Goal: Information Seeking & Learning: Learn about a topic

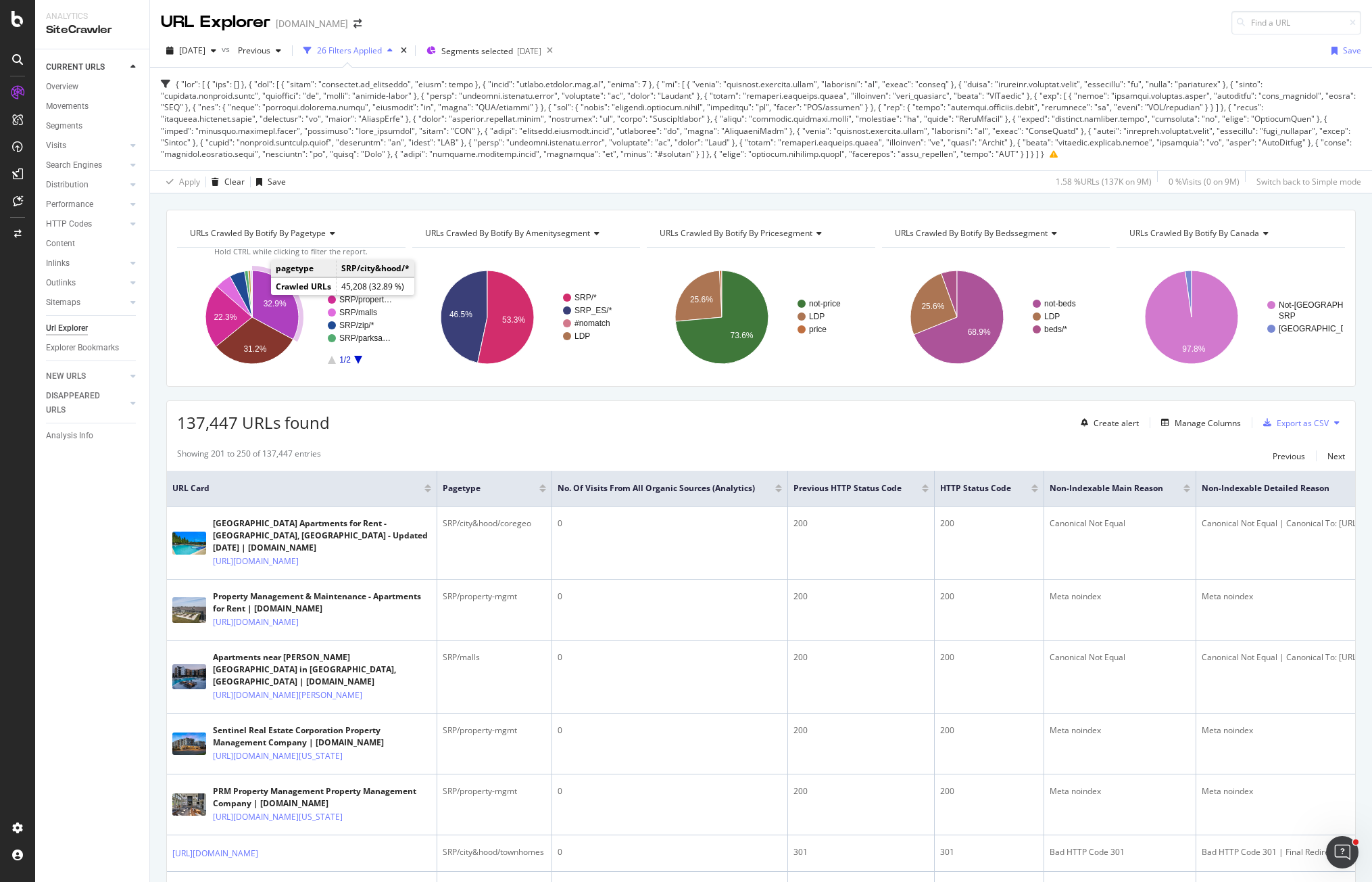
click at [276, 303] on text "32.9%" at bounding box center [275, 303] width 23 height 10
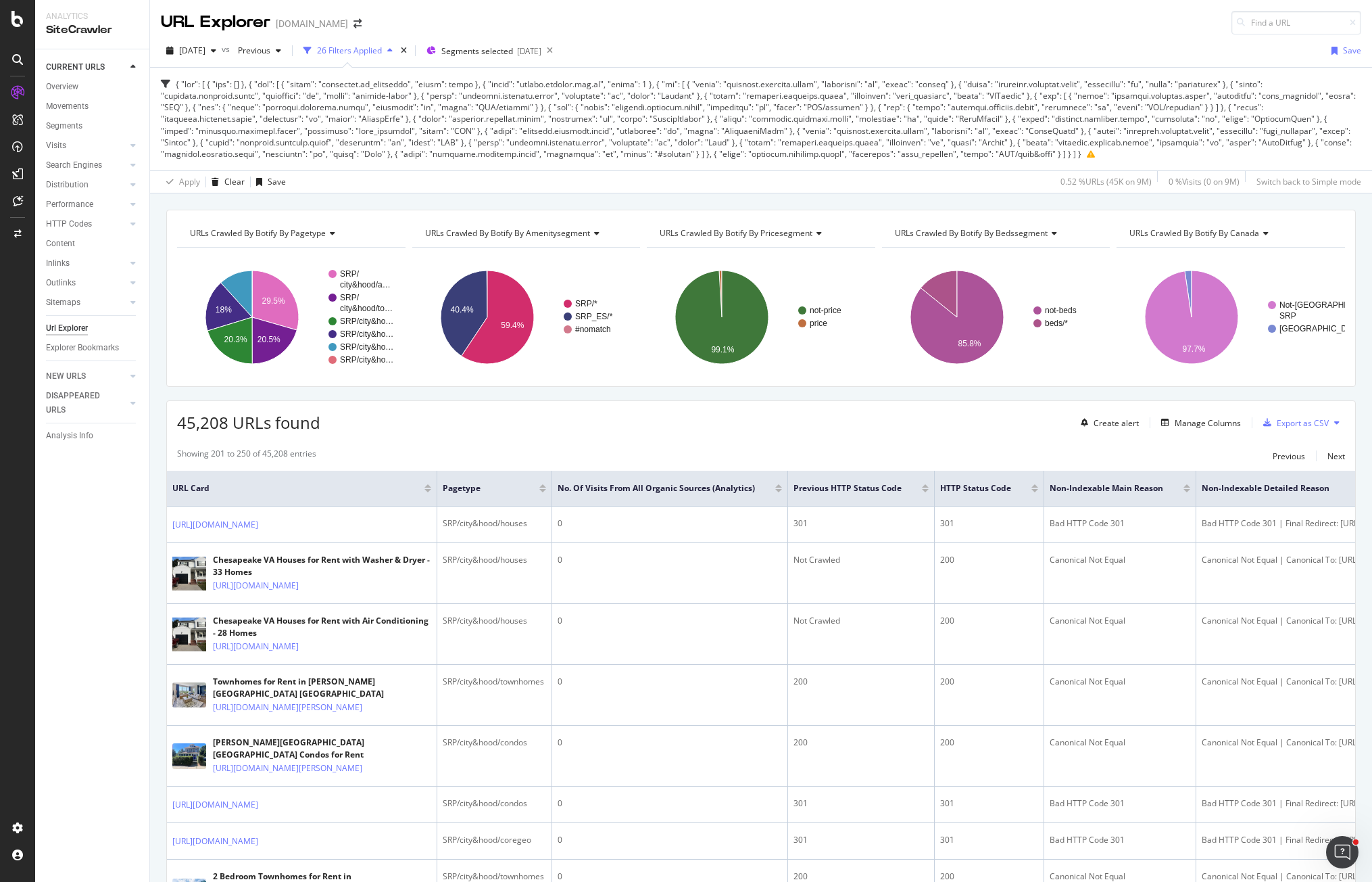
click at [875, 385] on div "URLs Crawled By Botify By pagetype Chart (by Value) Table Expand Export as CSV …" at bounding box center [760, 297] width 1189 height 177
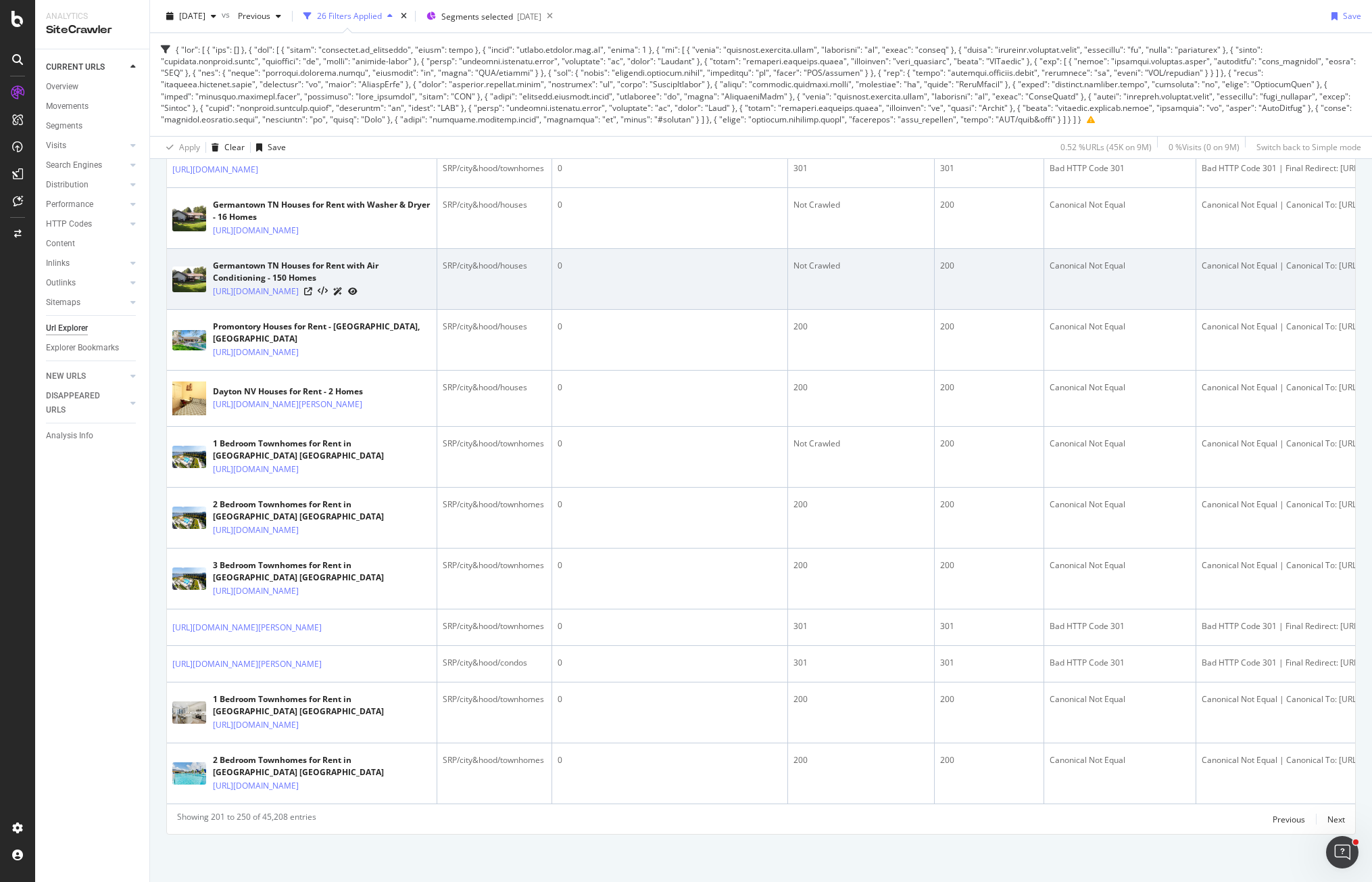
scroll to position [2612, 0]
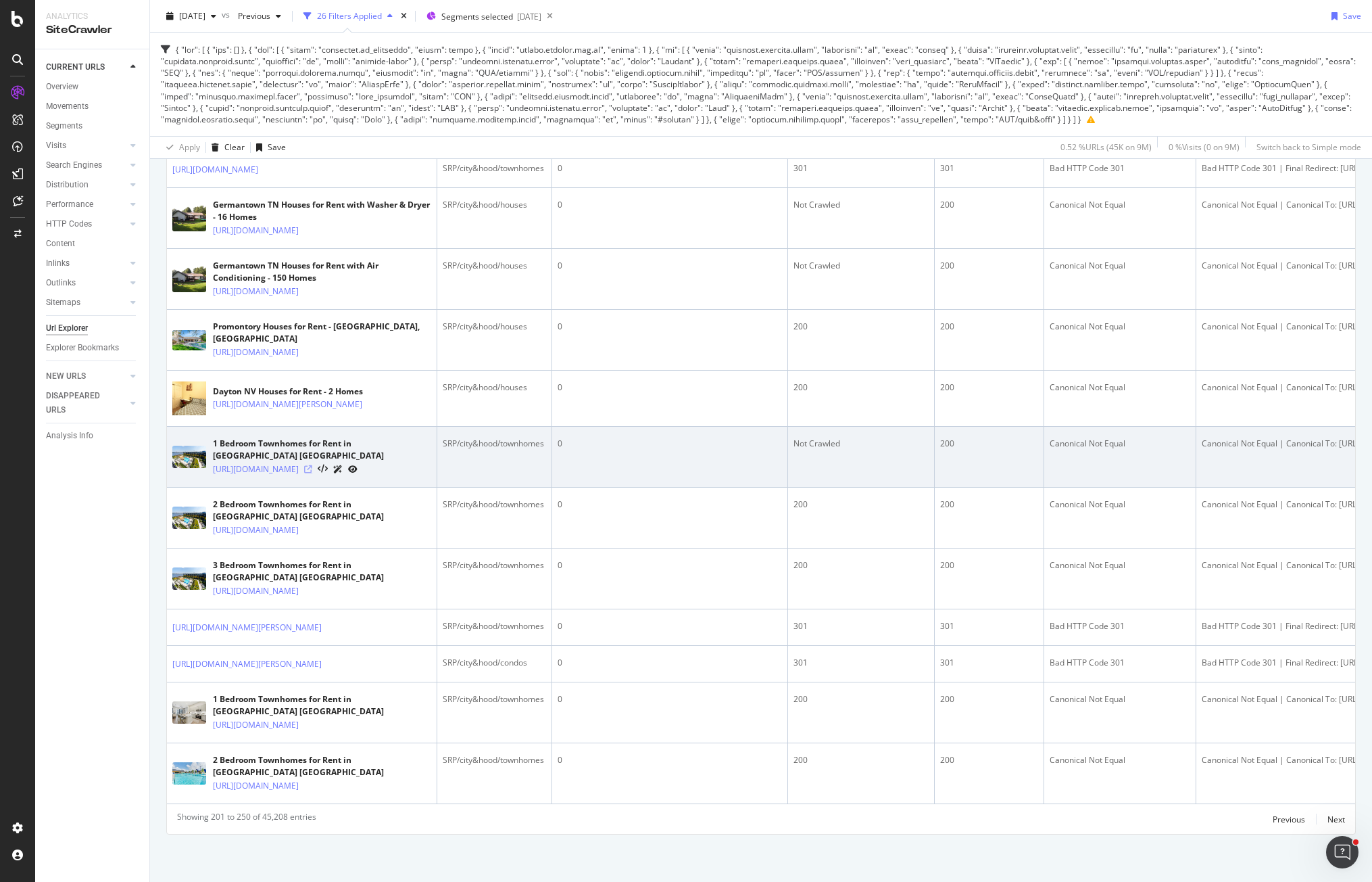
click at [312, 465] on icon at bounding box center [308, 469] width 8 height 8
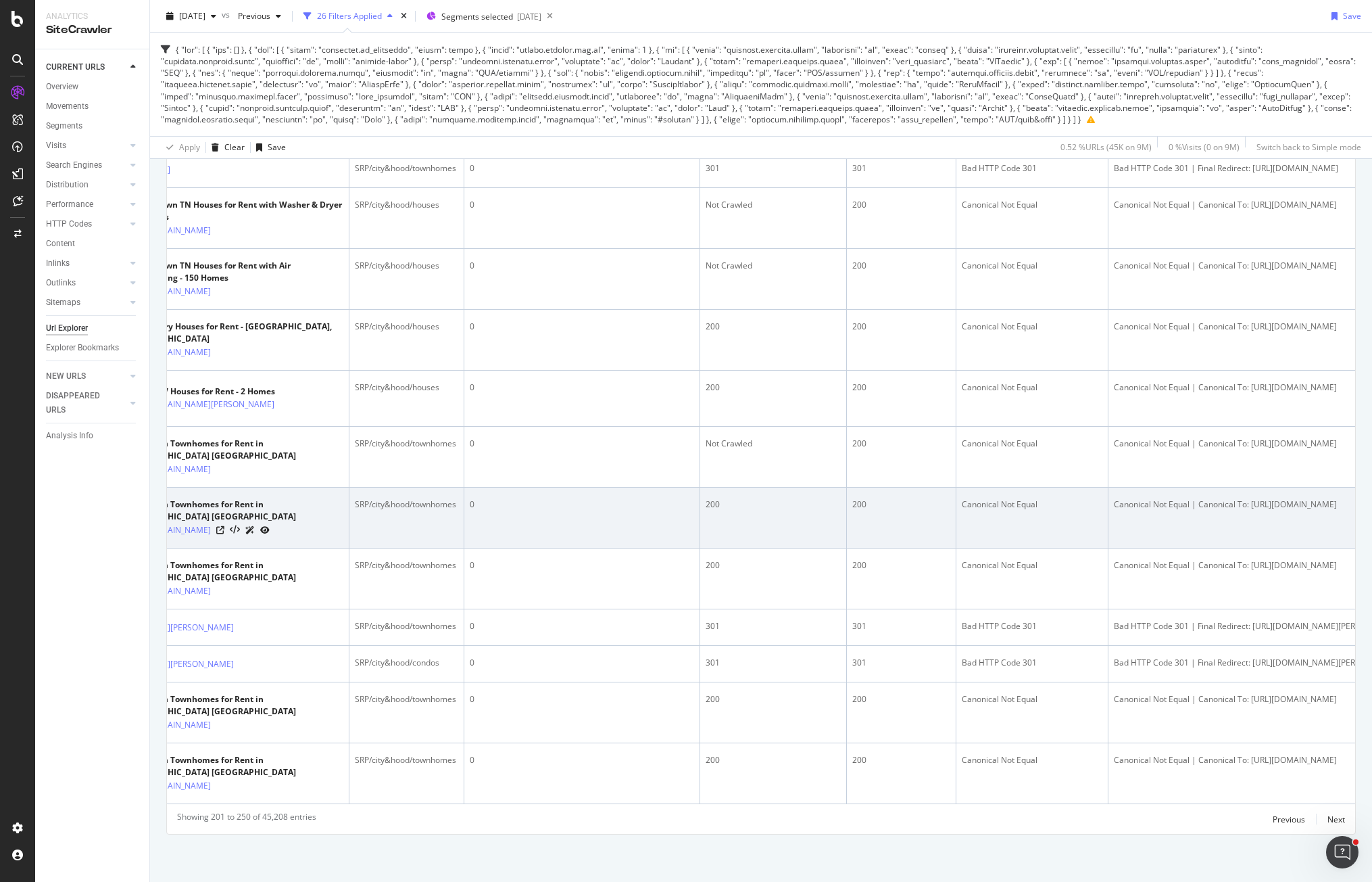
scroll to position [0, 0]
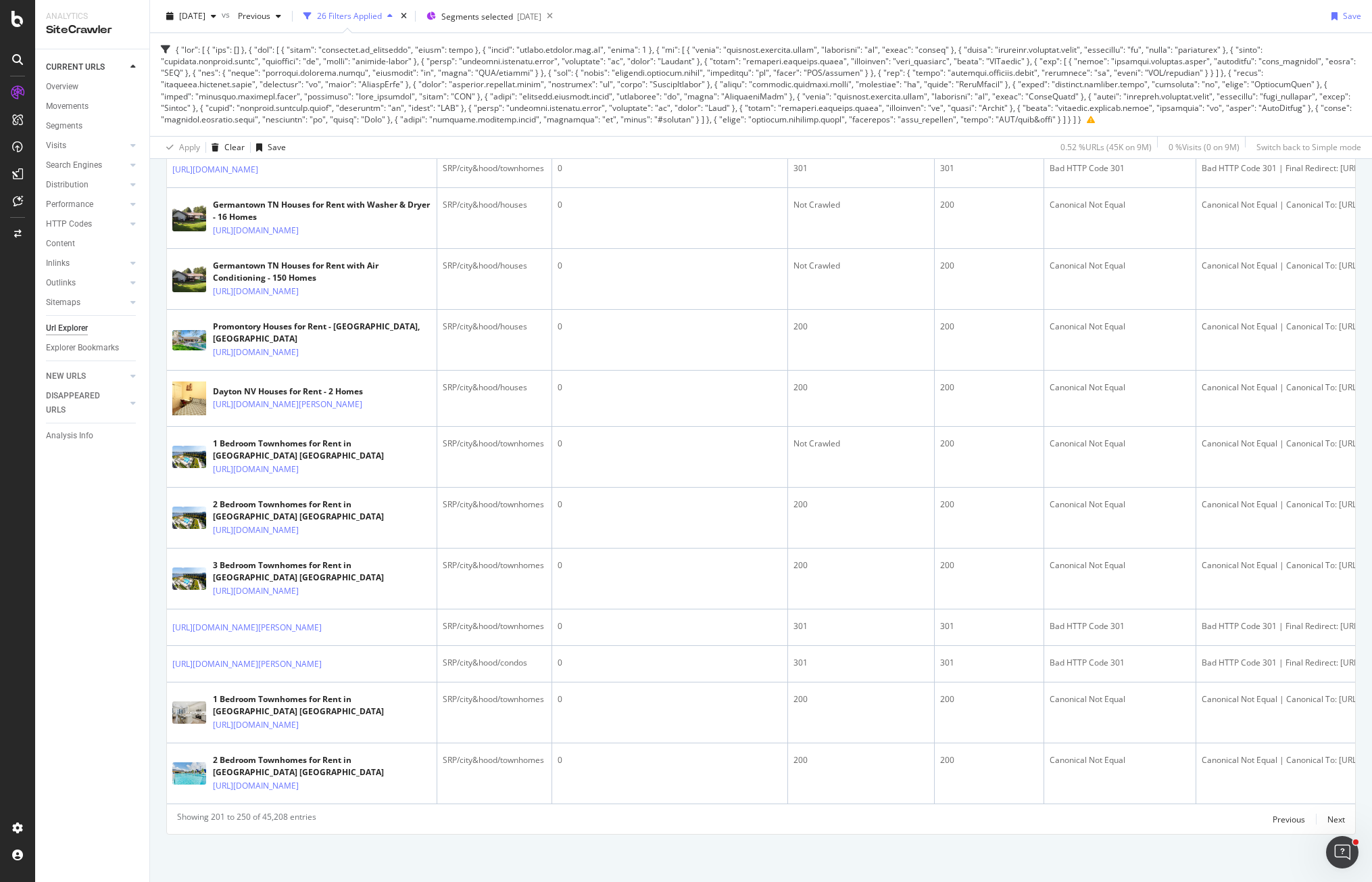
click at [113, 679] on div "CURRENT URLS Overview Movements Segments Visits Analysis Orphan URLs Search Eng…" at bounding box center [91, 465] width 114 height 832
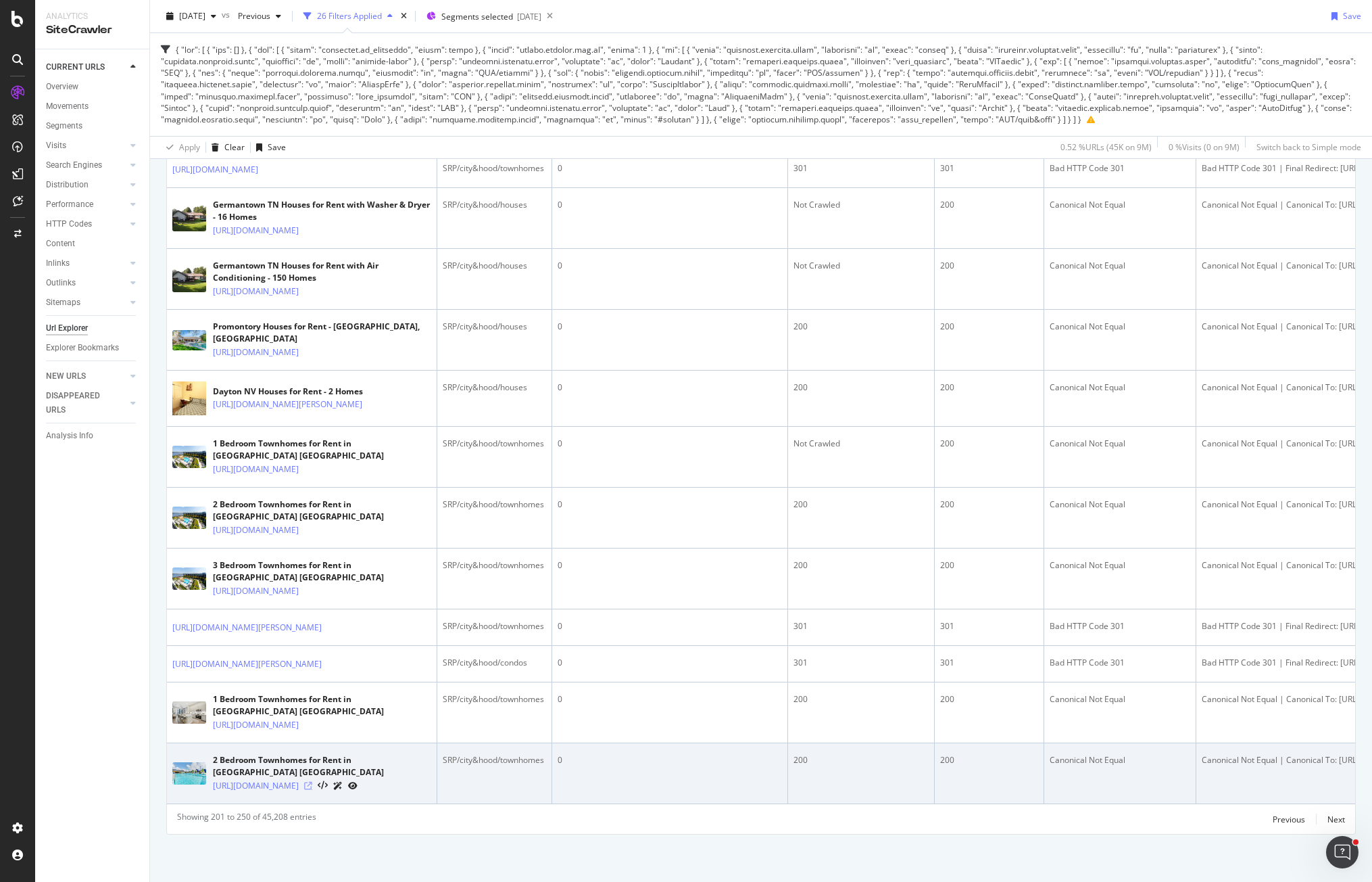
click at [312, 782] on icon at bounding box center [308, 785] width 8 height 8
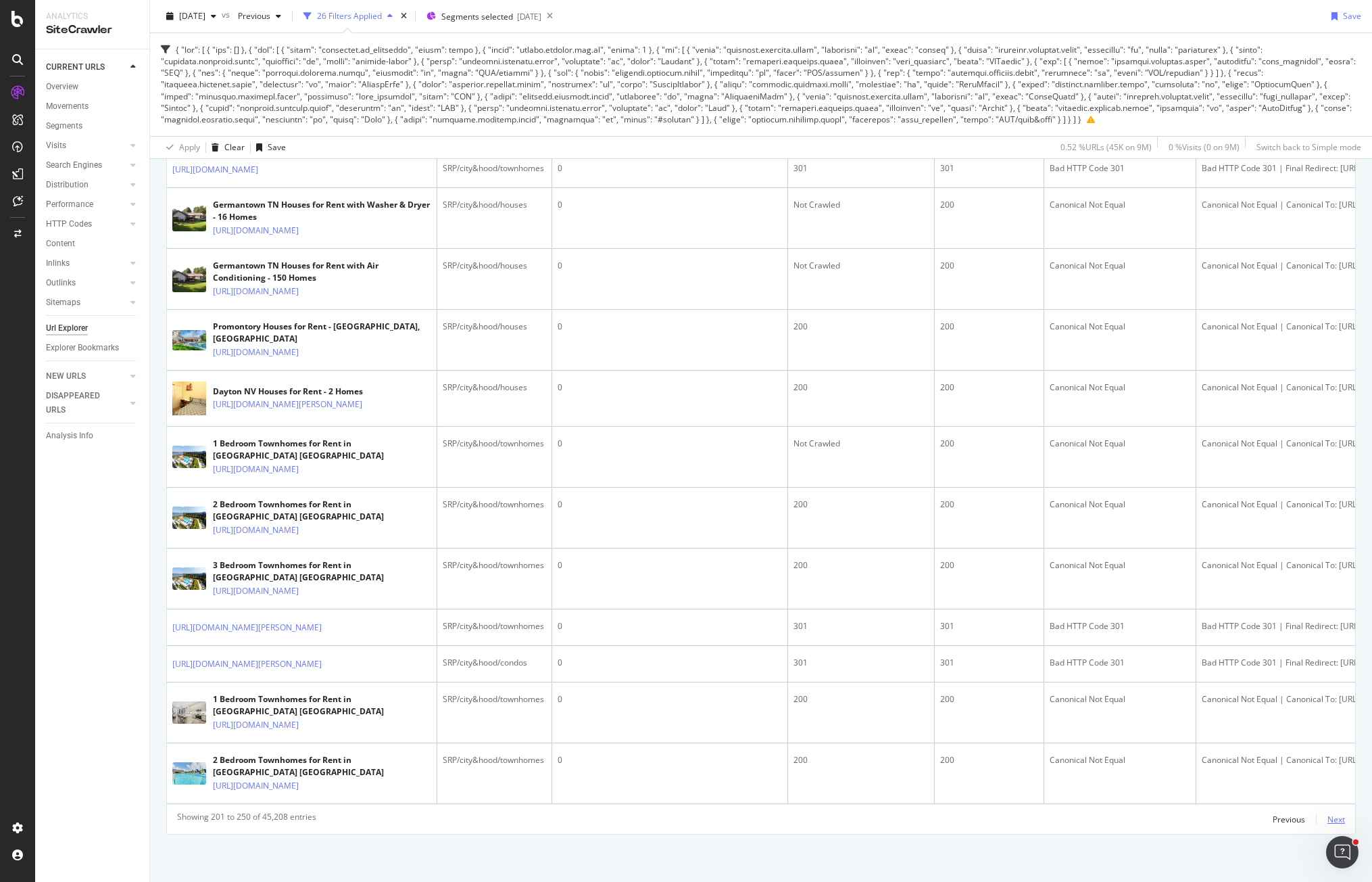
click at [1328, 816] on div "Next" at bounding box center [1336, 818] width 17 height 11
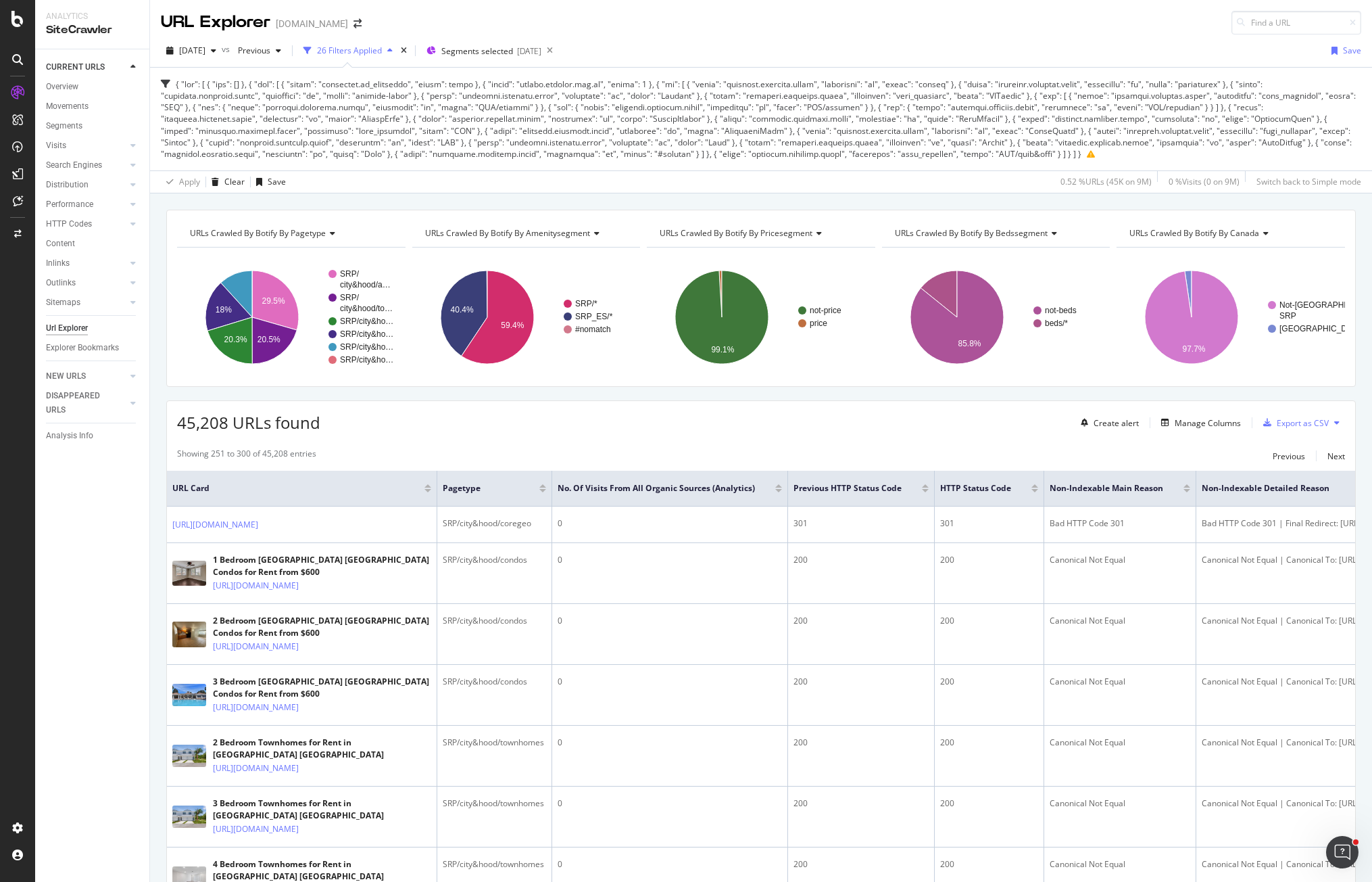
click at [580, 427] on div "45,208 URLs found Create alert Manage Columns Export as CSV" at bounding box center [761, 417] width 1188 height 33
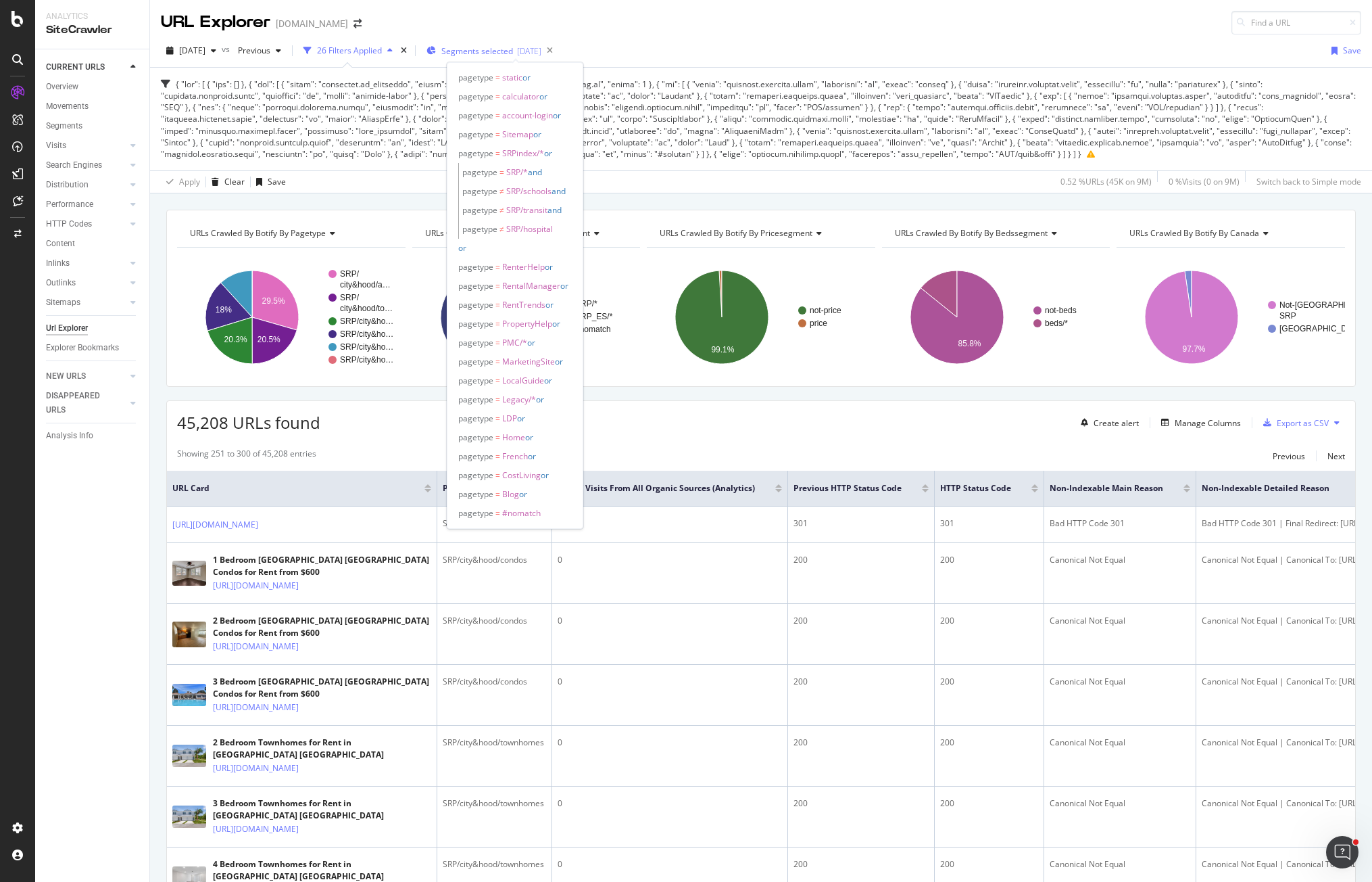
click at [510, 53] on span "Segments selected" at bounding box center [477, 51] width 71 height 11
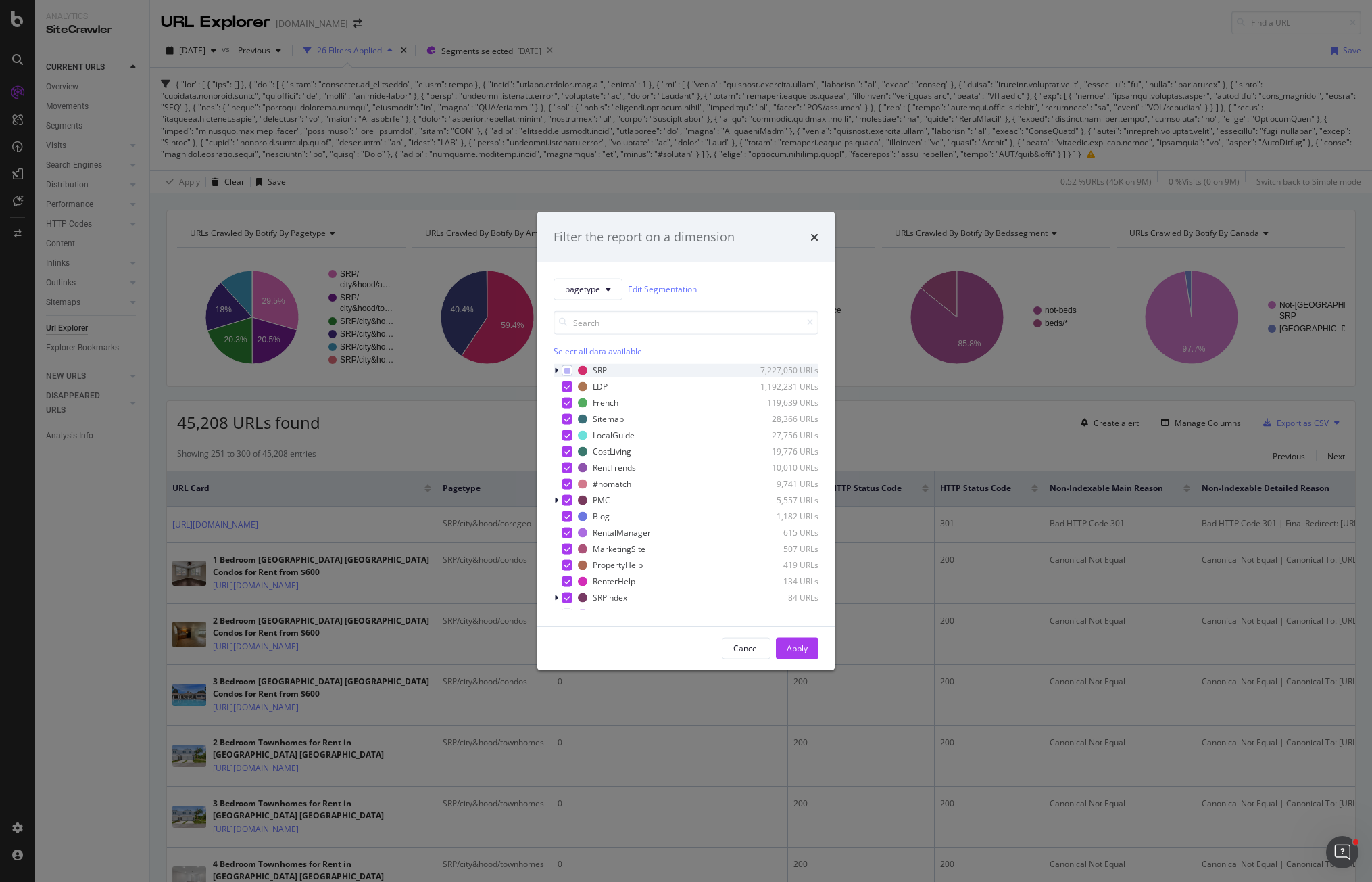
click at [557, 370] on icon "modal" at bounding box center [556, 370] width 4 height 8
click at [557, 375] on div "modal" at bounding box center [557, 370] width 8 height 14
click at [501, 180] on div "Filter the report on a dimension pagetype Edit Segmentation Select all data ava…" at bounding box center [686, 441] width 1372 height 882
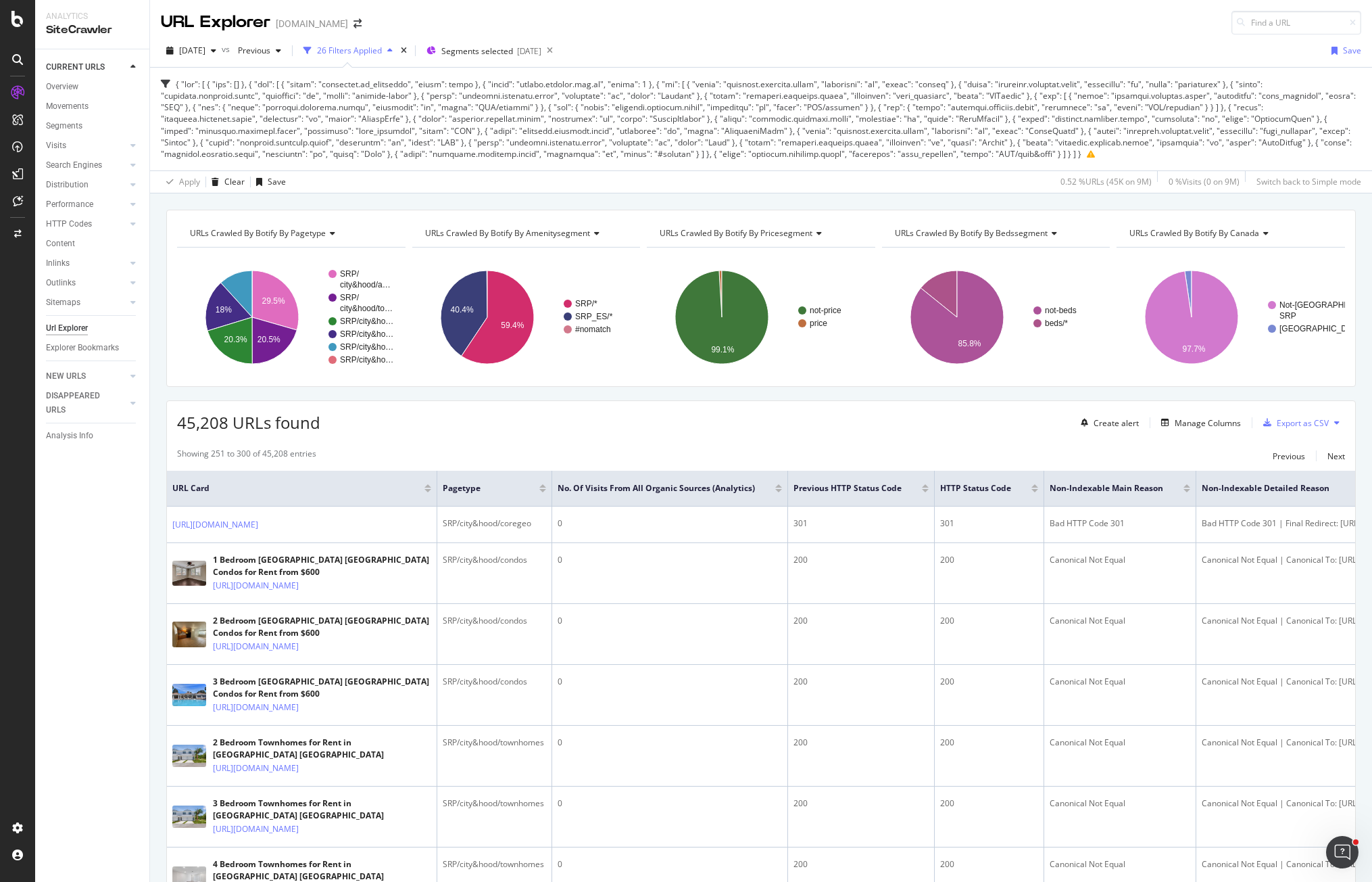
click at [702, 56] on div "2025 Sep. 5th vs Previous 26 Filters Applied Segments selected 2025-10-02 Save" at bounding box center [760, 53] width 1222 height 27
click at [376, 50] on div "26 Filters Applied" at bounding box center [349, 50] width 64 height 11
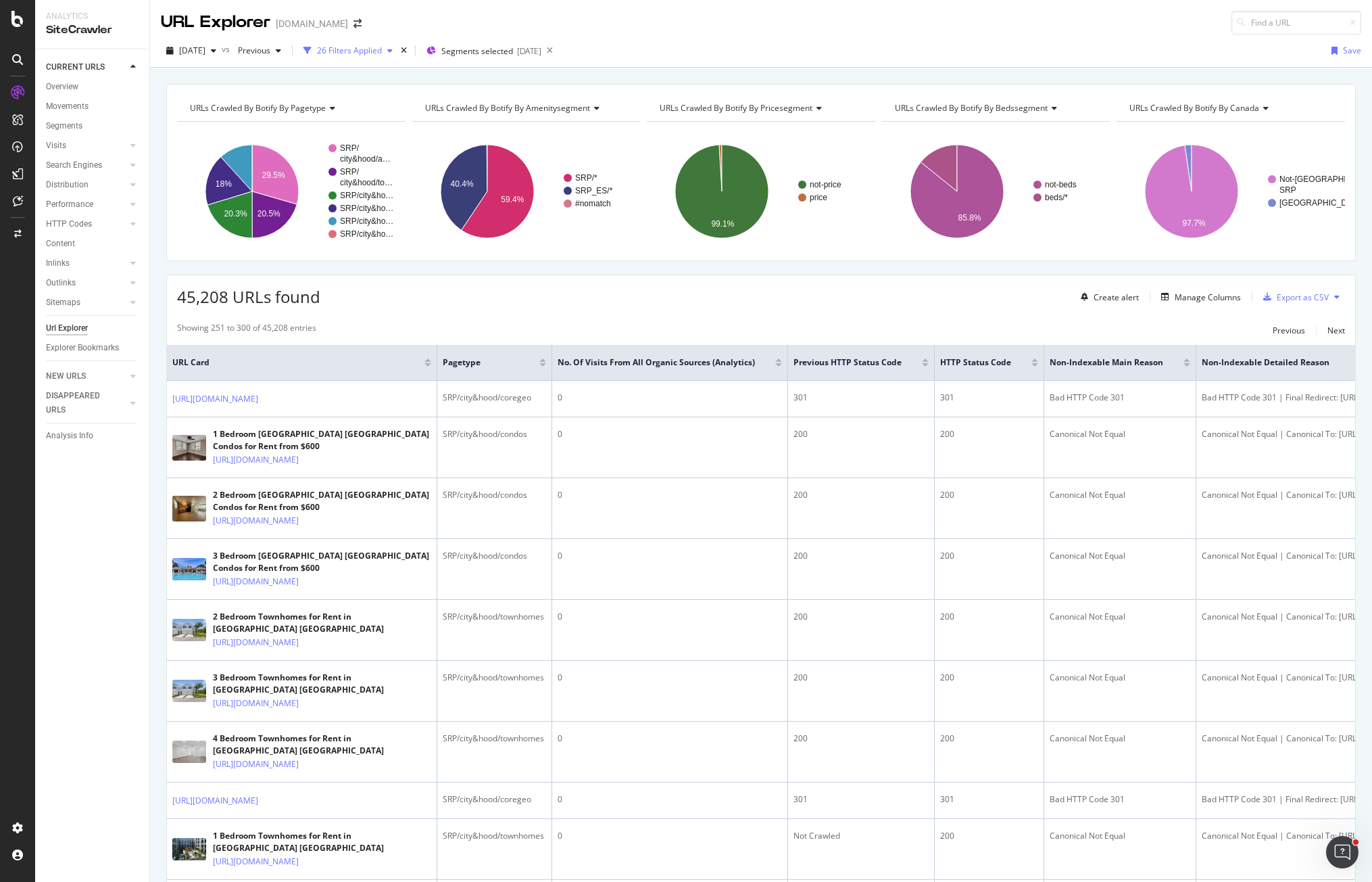
click at [382, 50] on div "26 Filters Applied" at bounding box center [349, 50] width 64 height 11
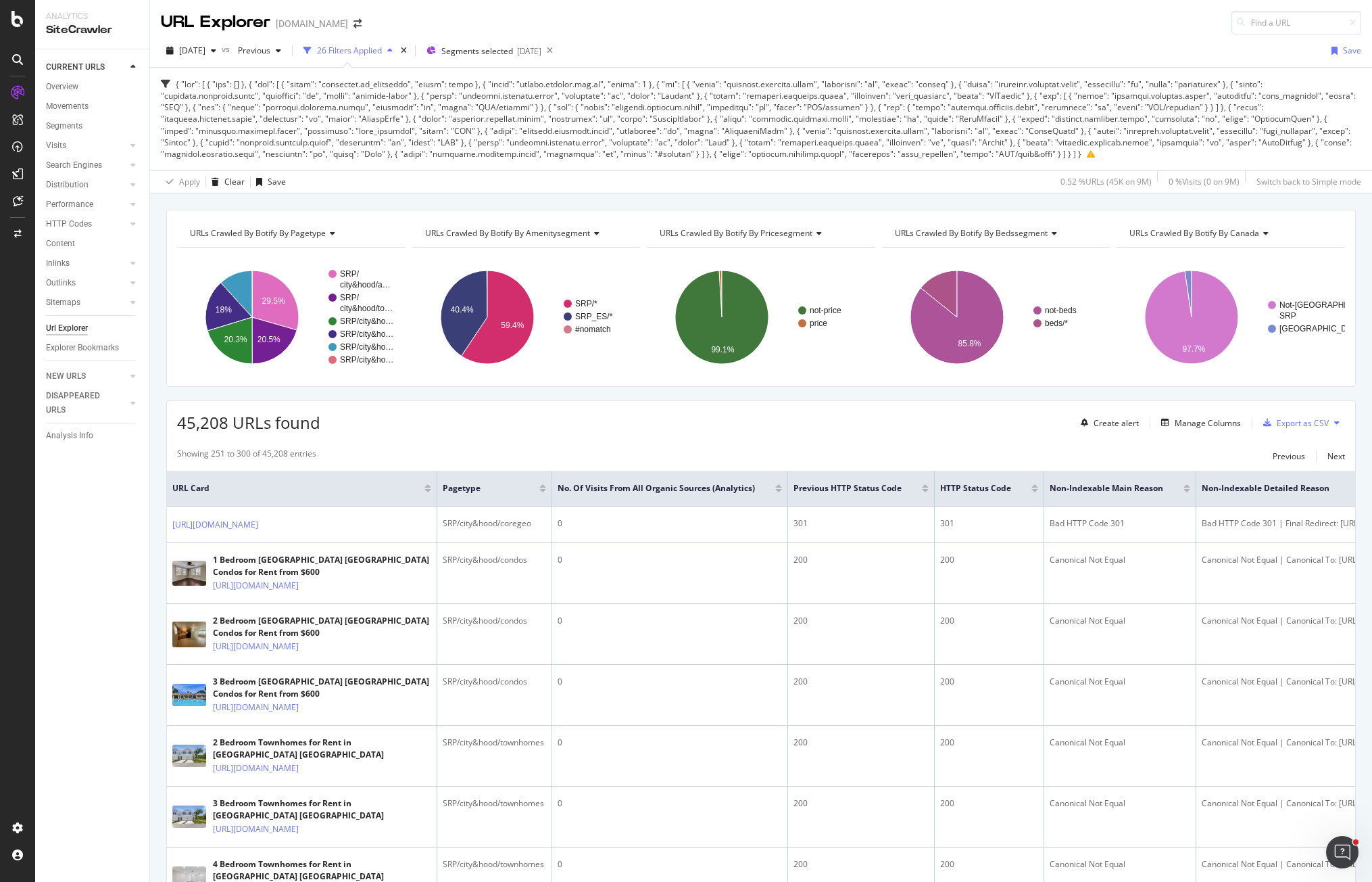
click at [693, 58] on div "2025 Sep. 5th vs Previous 26 Filters Applied Segments selected 2025-10-02 Save" at bounding box center [760, 53] width 1222 height 27
click at [355, 180] on div "Apply Clear Save 0.52 % URLs ( 45K on 9M ) 0 % Visits ( 0 on 9M ) Switch back t…" at bounding box center [760, 182] width 1222 height 23
click at [528, 184] on div "Apply Clear Save 0.52 % URLs ( 45K on 9M ) 0 % Visits ( 0 on 9M ) Switch back t…" at bounding box center [760, 182] width 1222 height 23
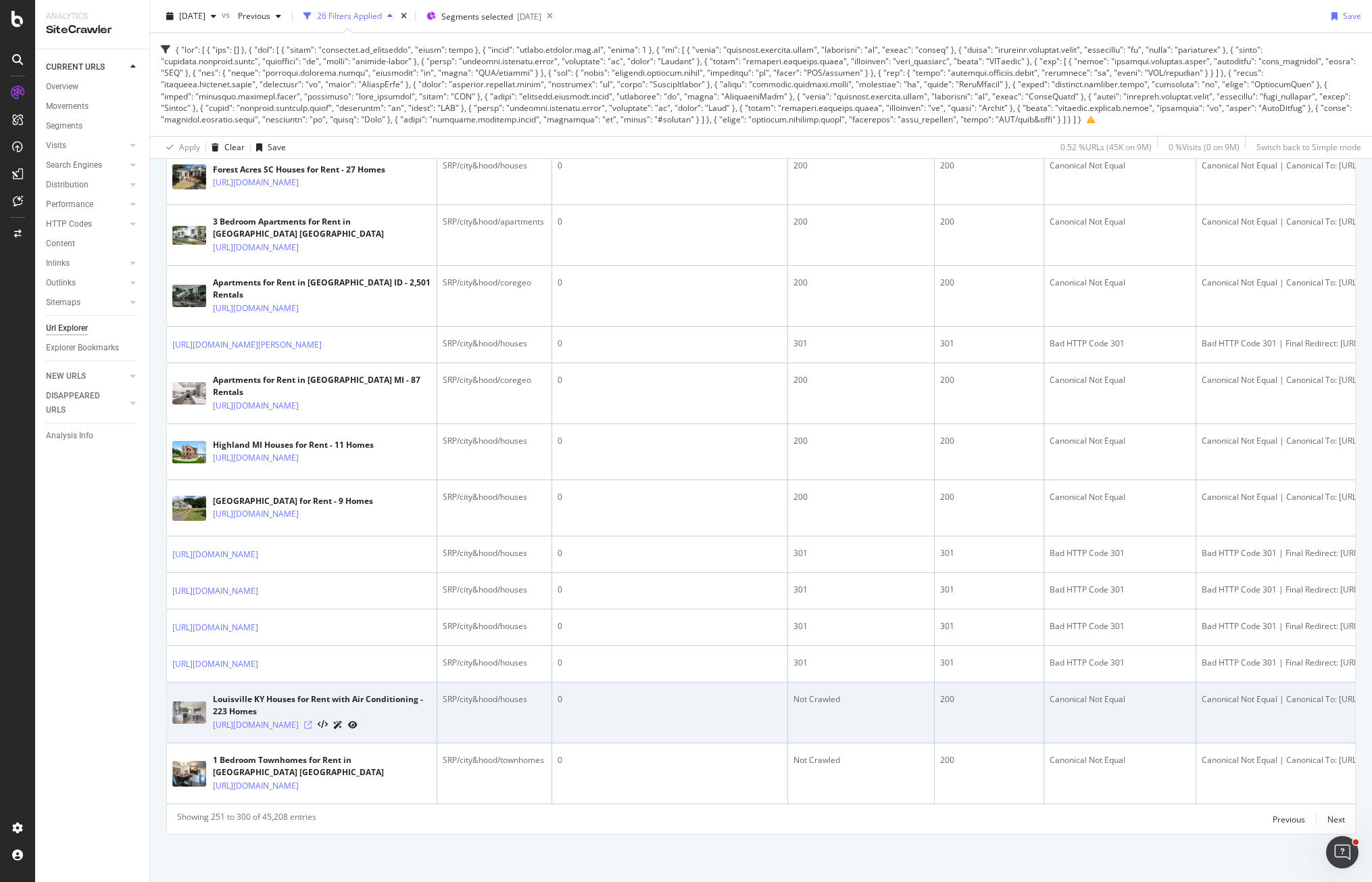
click at [312, 721] on icon at bounding box center [308, 724] width 8 height 8
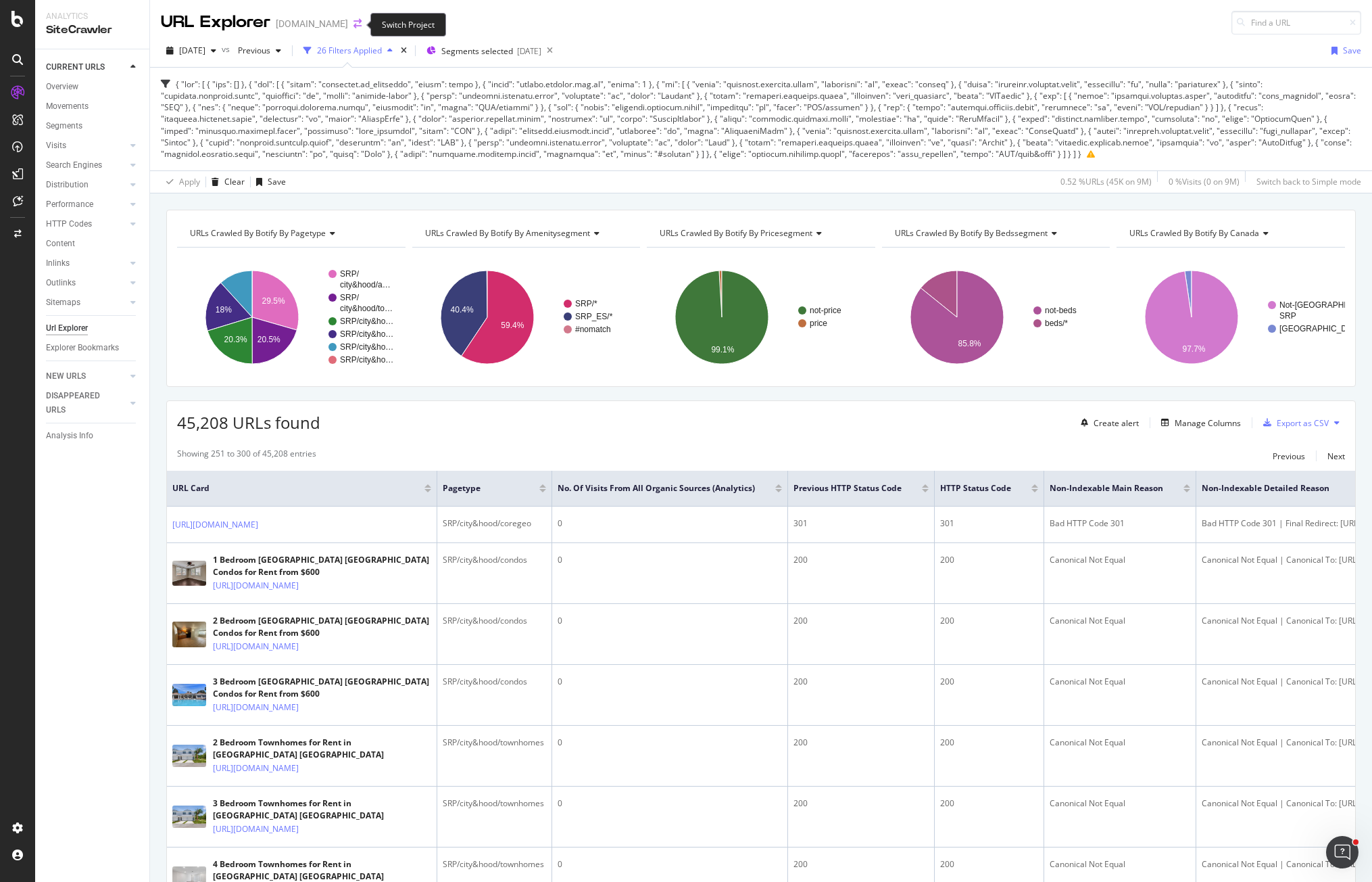
click at [355, 23] on icon "arrow-right-arrow-left" at bounding box center [357, 24] width 8 height 10
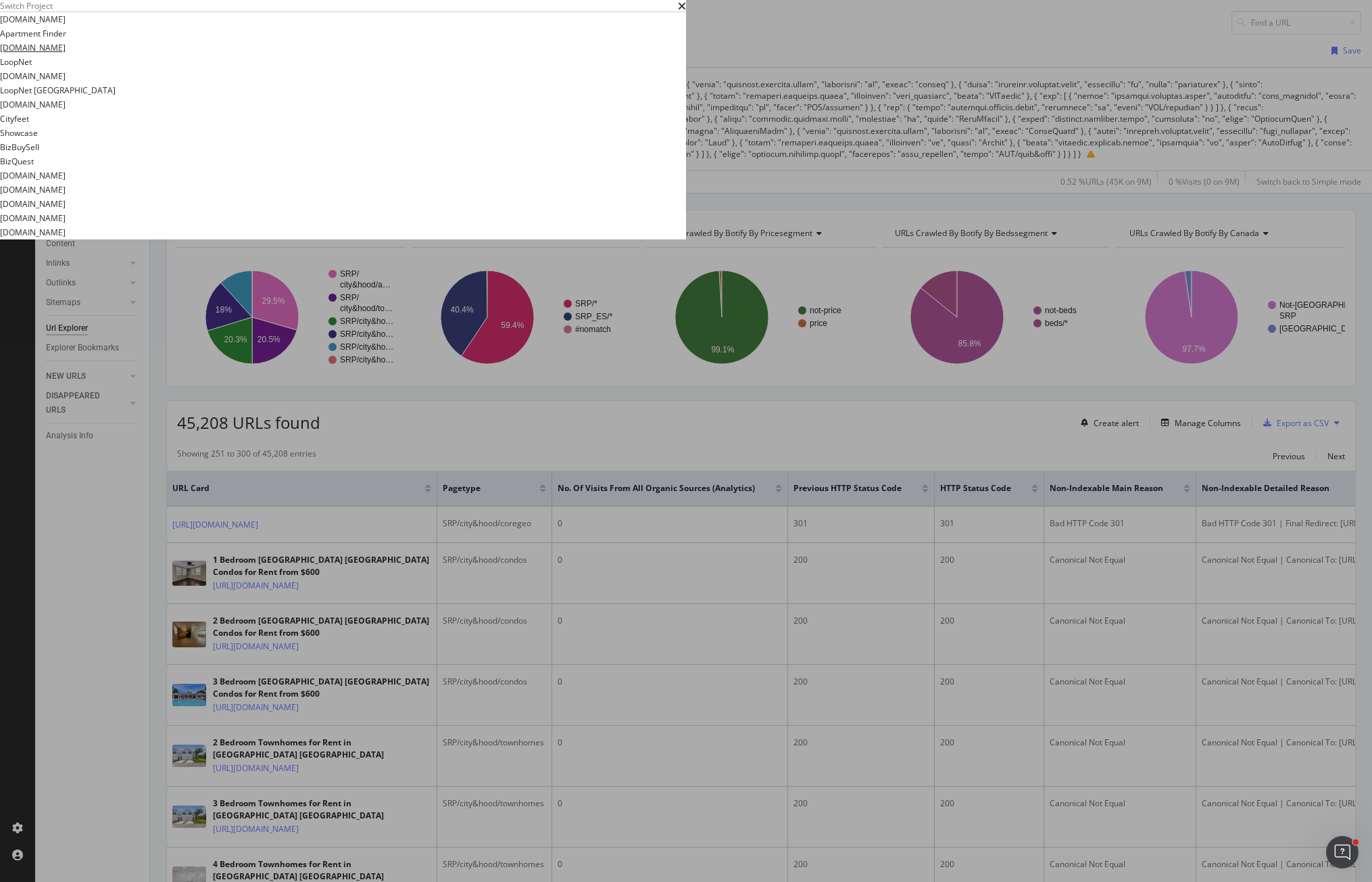
click at [65, 55] on link "ForRent.com" at bounding box center [32, 48] width 65 height 14
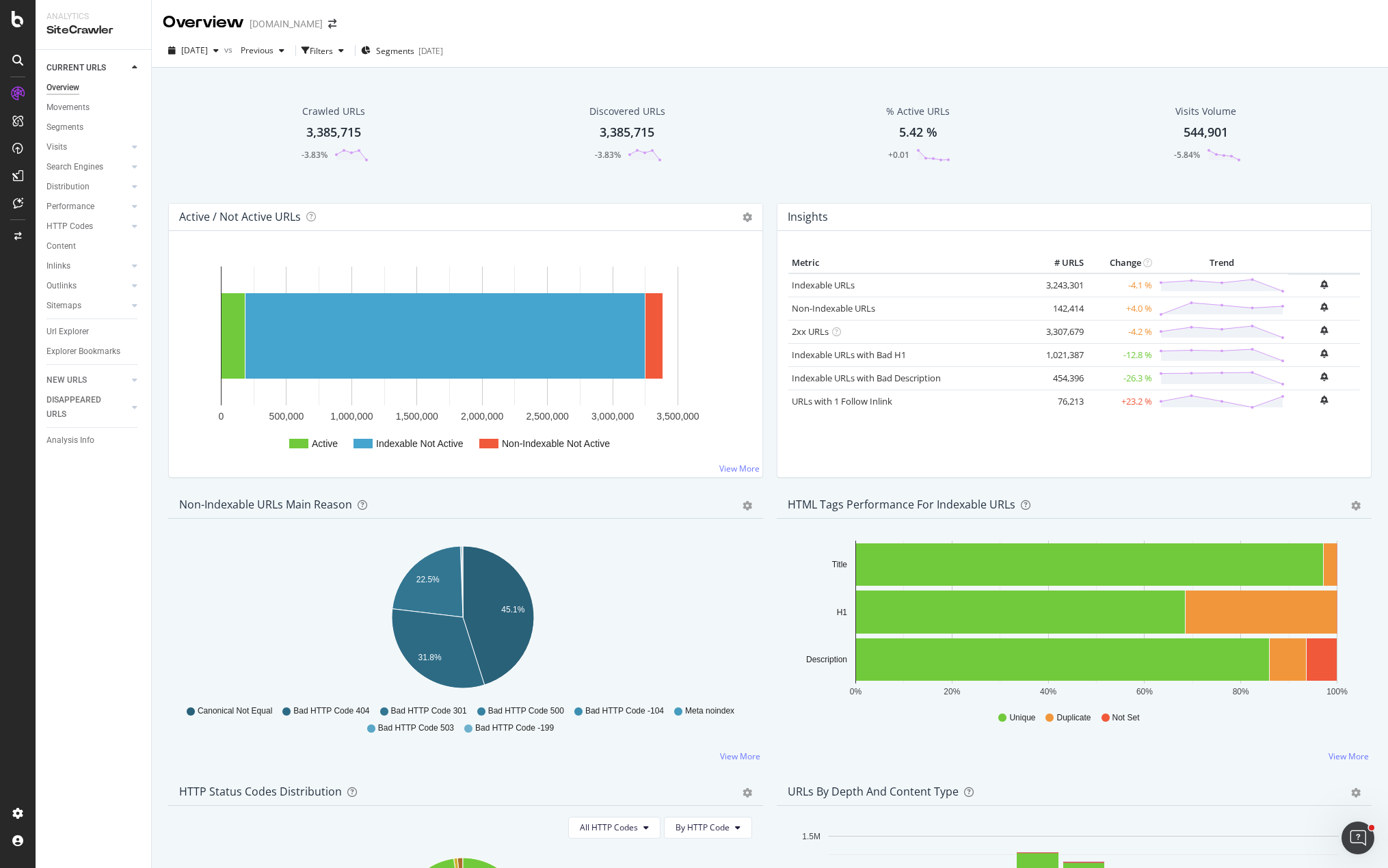
drag, startPoint x: 982, startPoint y: 56, endPoint x: 990, endPoint y: 54, distance: 8.2
click at [983, 56] on div "2025 Oct. 4th vs Previous Filters Segments 2025-09-15" at bounding box center [769, 53] width 1236 height 27
click at [928, 39] on div "2025 Oct. 4th vs Previous Filters Segments 2025-09-15" at bounding box center [769, 51] width 1236 height 33
click at [985, 48] on div "2025 Oct. 4th vs Previous Filters Segments 2025-09-15" at bounding box center [769, 53] width 1236 height 27
click at [1213, 721] on div "Unique Duplicate Not Set" at bounding box center [1073, 718] width 560 height 31
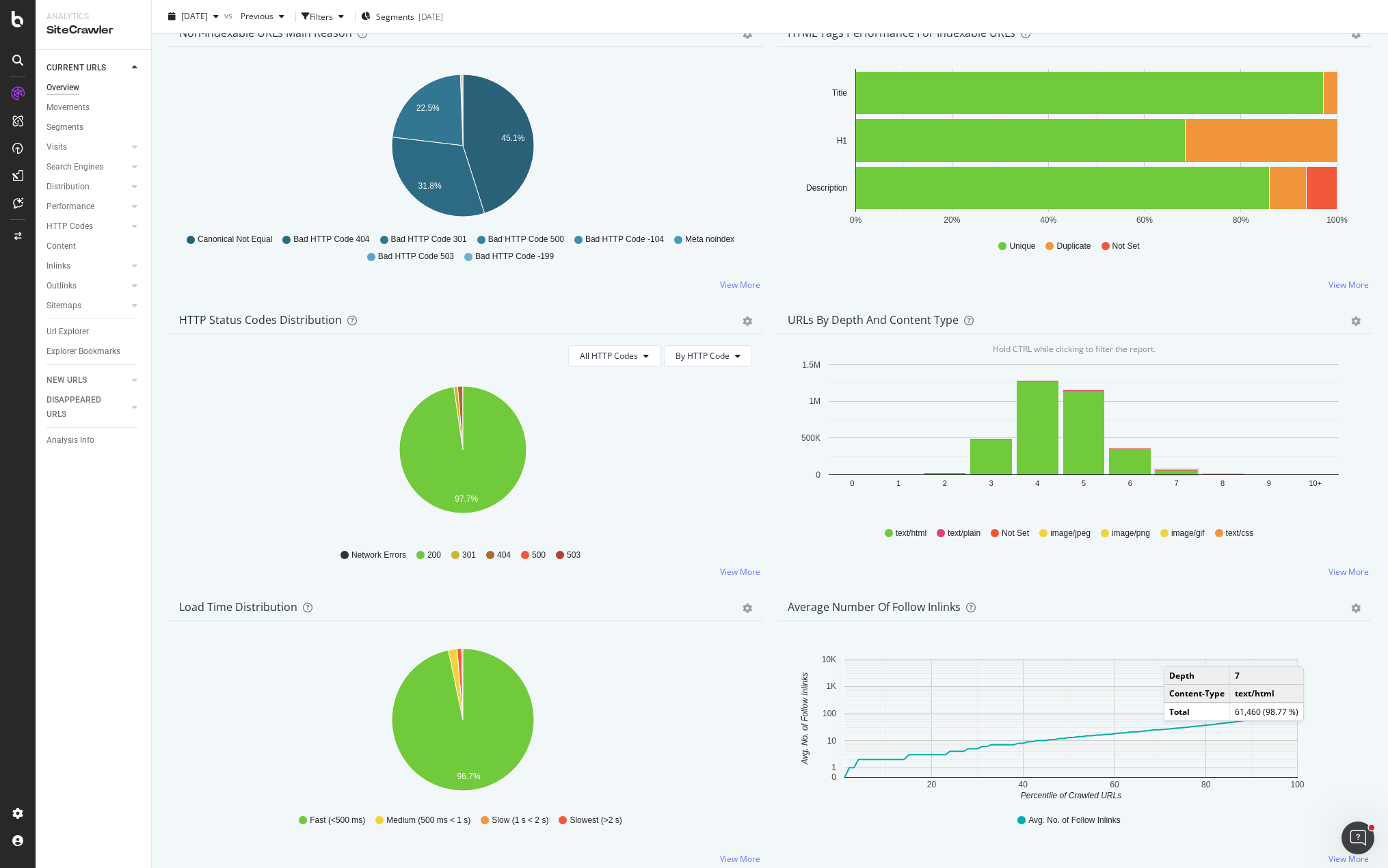
scroll to position [479, 0]
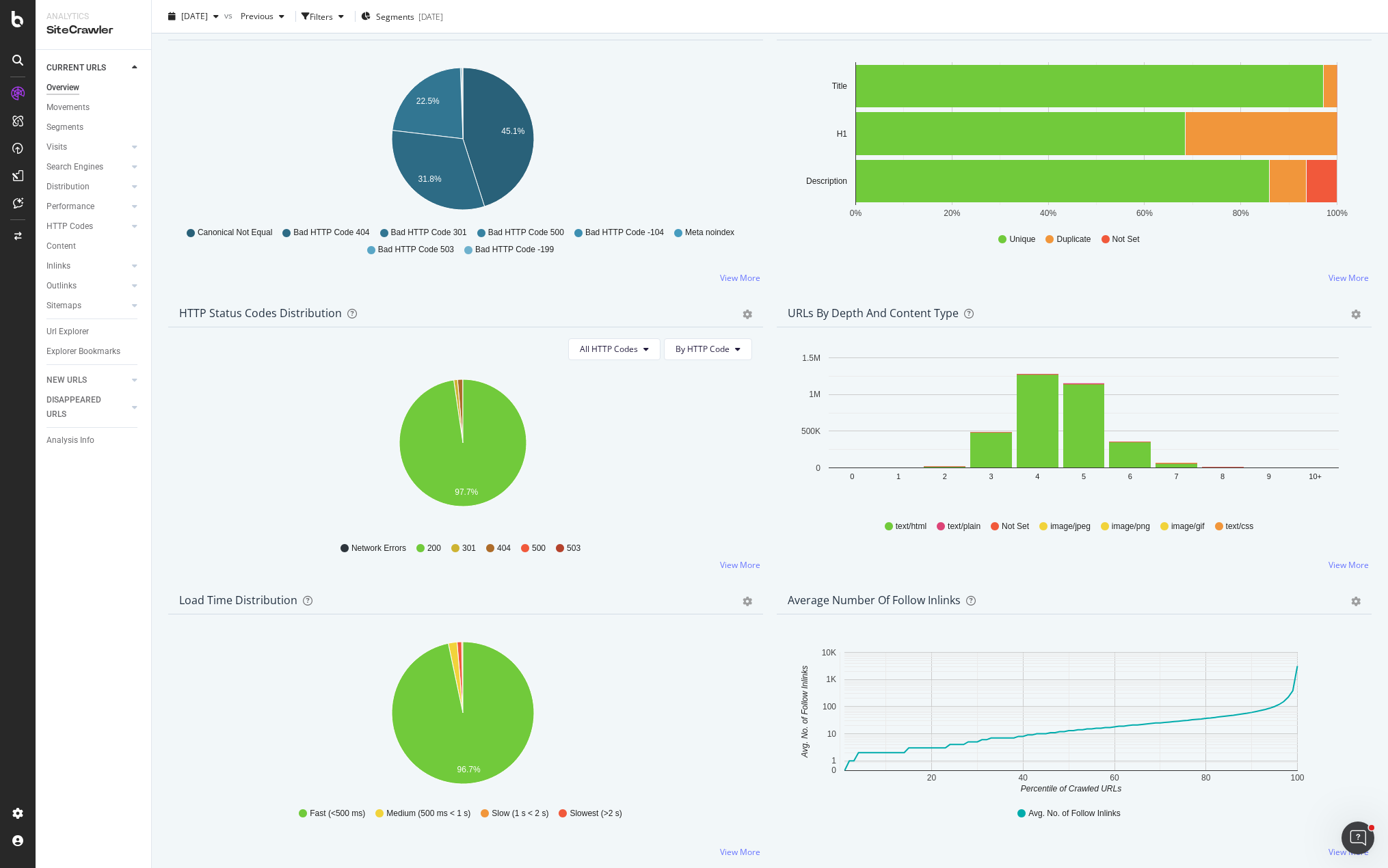
click at [762, 295] on div "Non-Indexable URLs Main Reason Pie Table Export as CSV Add to Custom Report Hol…" at bounding box center [465, 157] width 608 height 287
click at [770, 124] on div "HTML Tags Performance for Indexable URLs Bar Bar (by Percentage) Table Export a…" at bounding box center [1074, 157] width 608 height 287
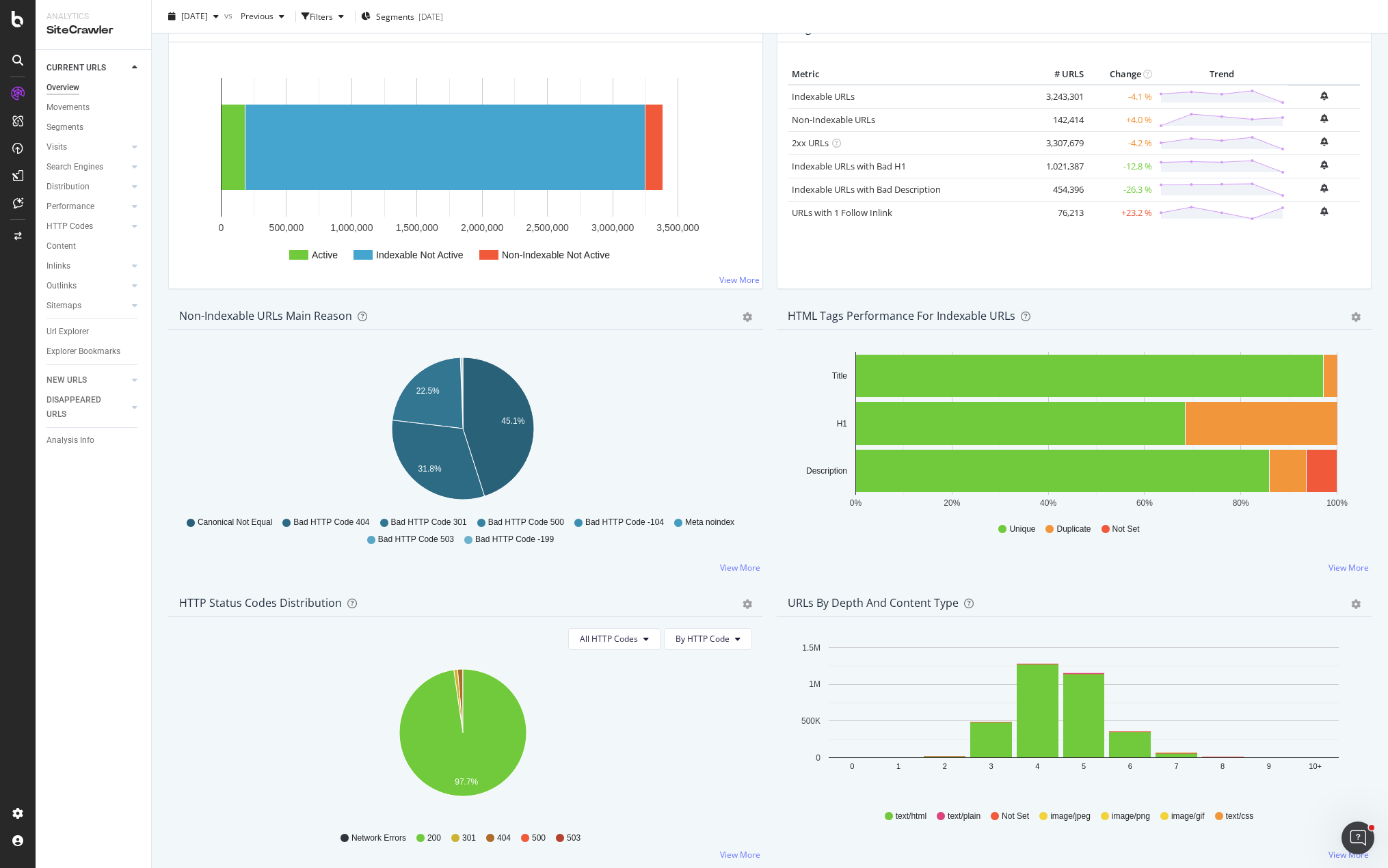
scroll to position [0, 0]
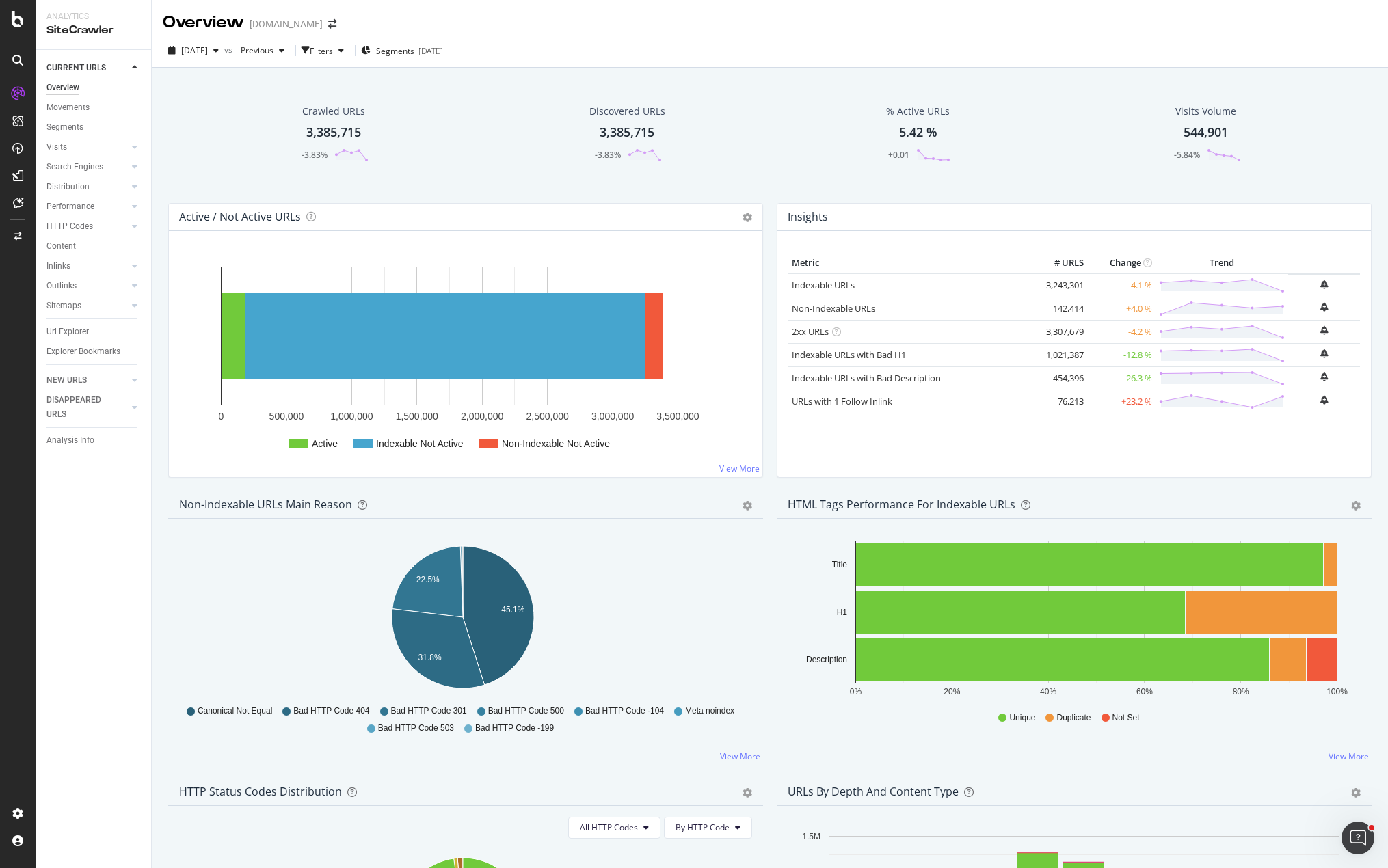
drag, startPoint x: 75, startPoint y: 169, endPoint x: 255, endPoint y: 188, distance: 181.0
click at [75, 169] on div "Search Engines" at bounding box center [75, 167] width 56 height 14
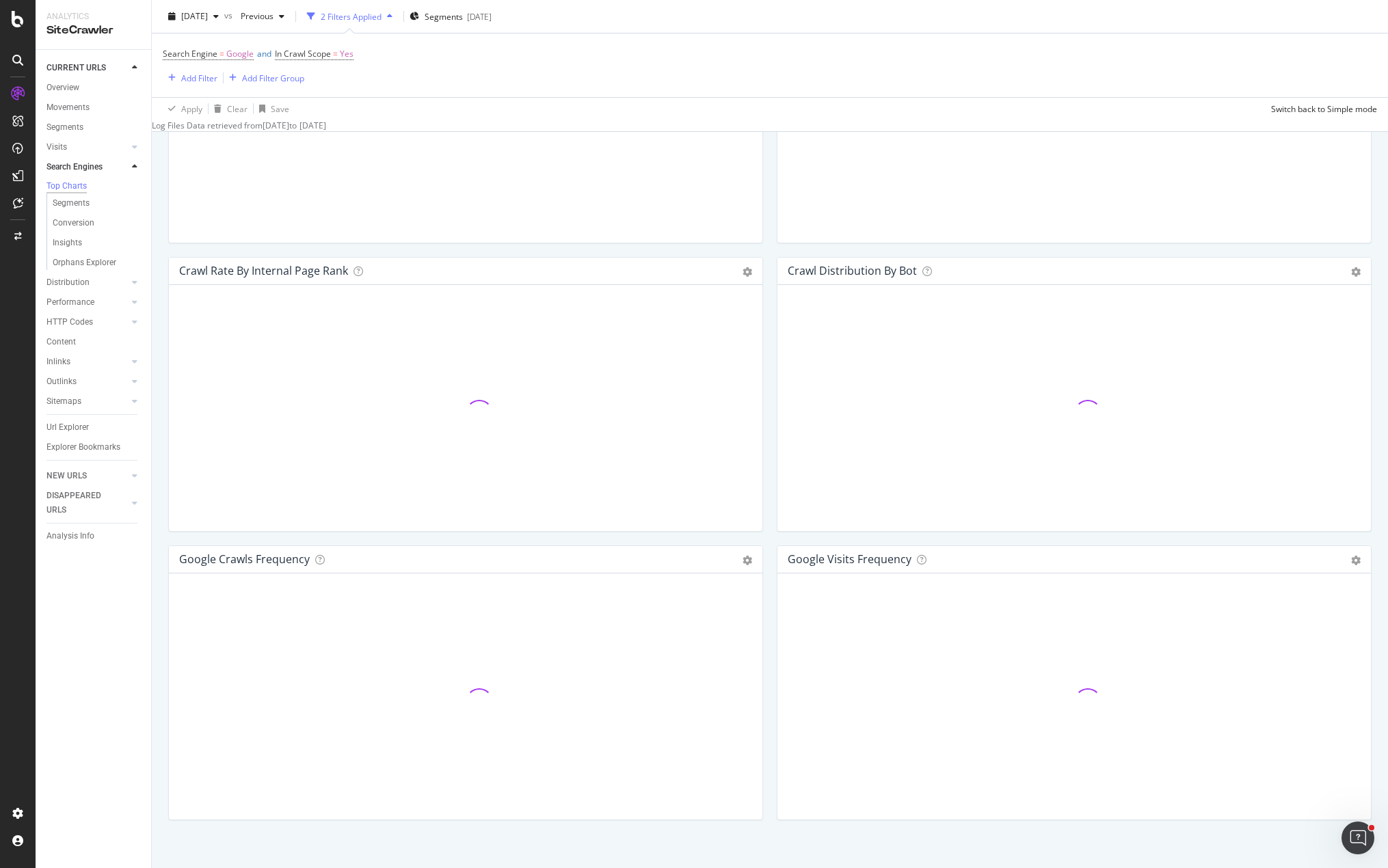
scroll to position [1299, 0]
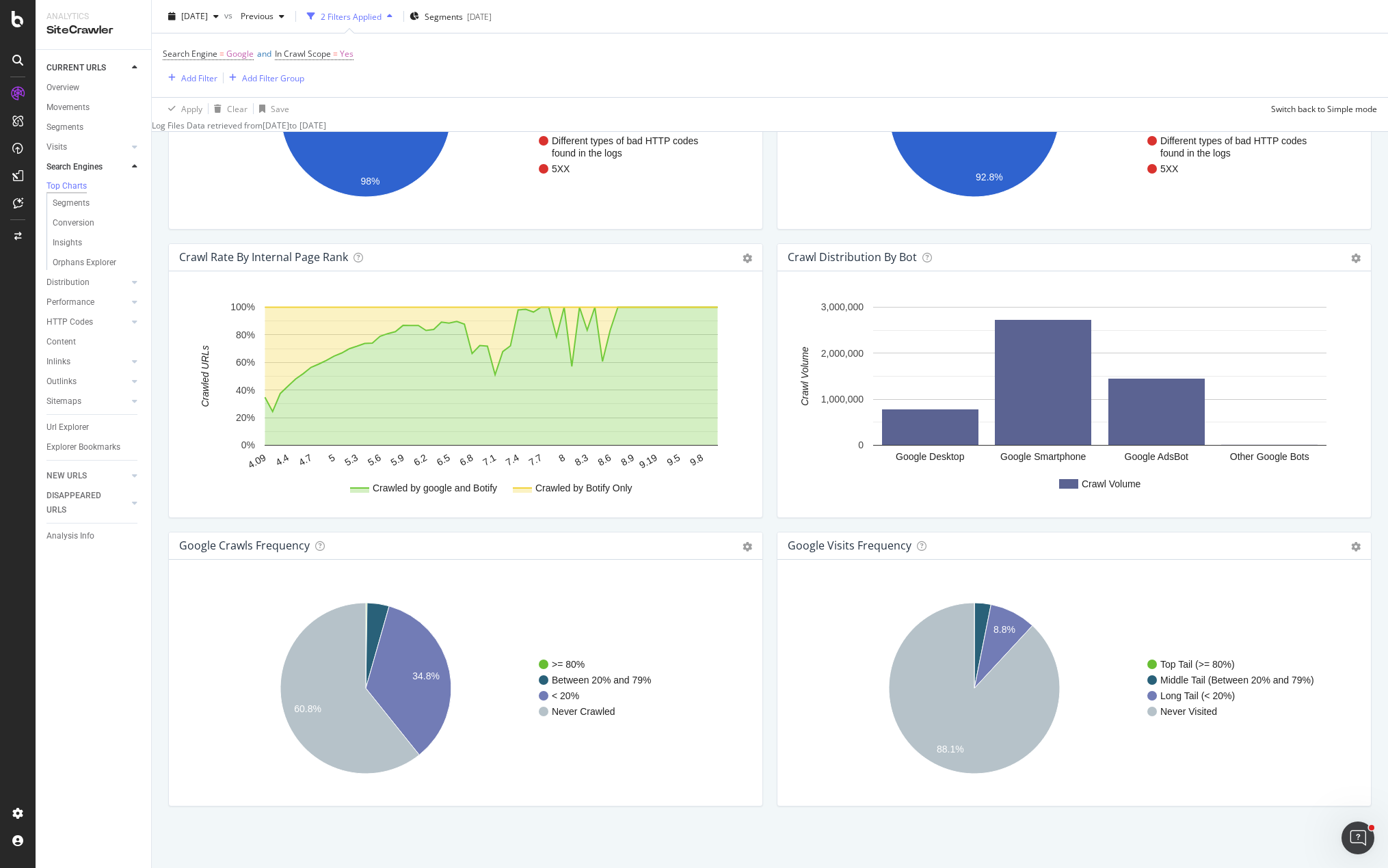
click at [621, 522] on div "Crawl Rate By Internal Page Rank Chart (by Value) Chart (by Percentage) Table E…" at bounding box center [465, 387] width 608 height 288
click at [926, 523] on div "Crawl Distribution By Bot Chart (by Value) Table Expand Export as CSV Export as…" at bounding box center [1074, 387] width 608 height 288
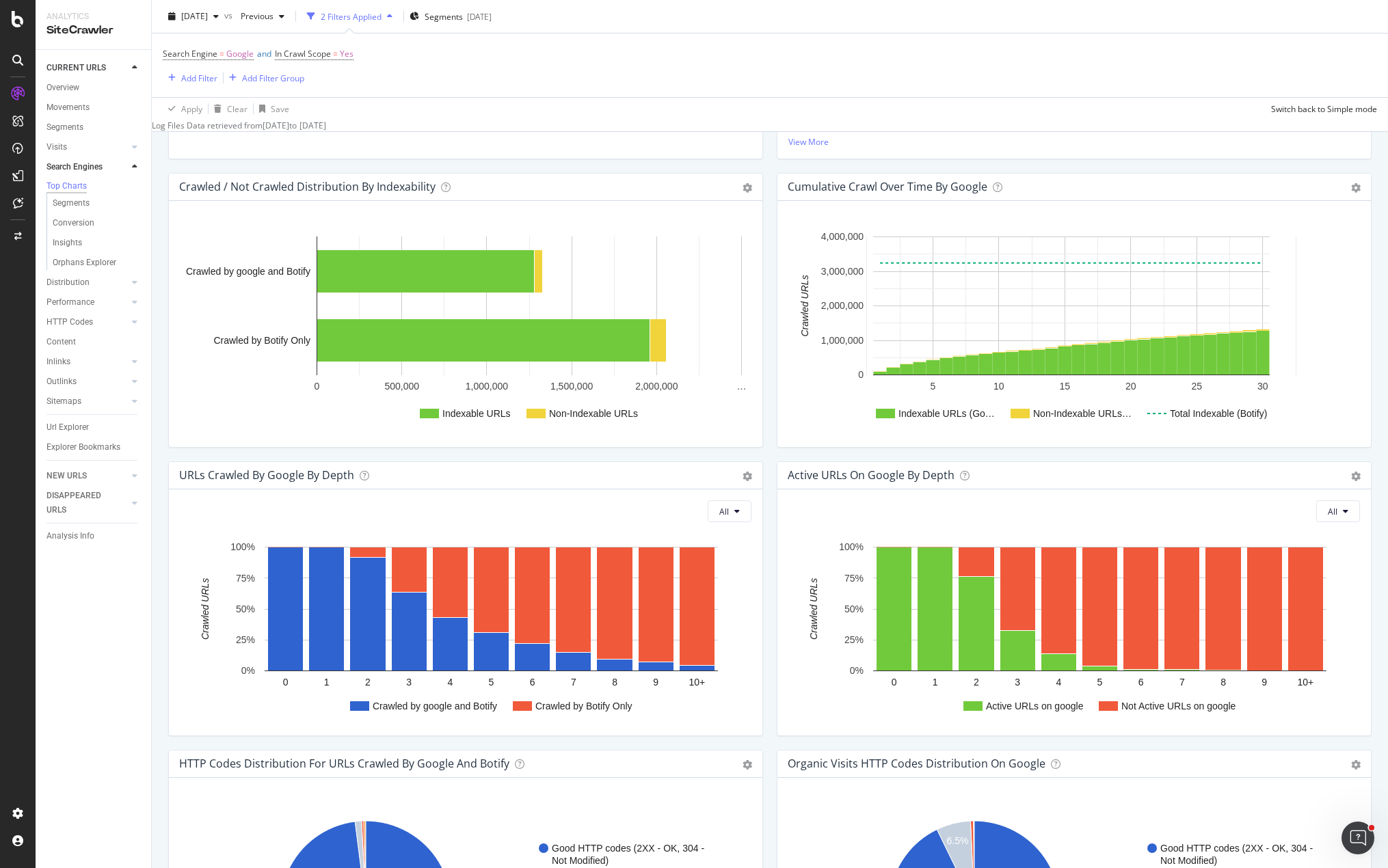
scroll to position [479, 0]
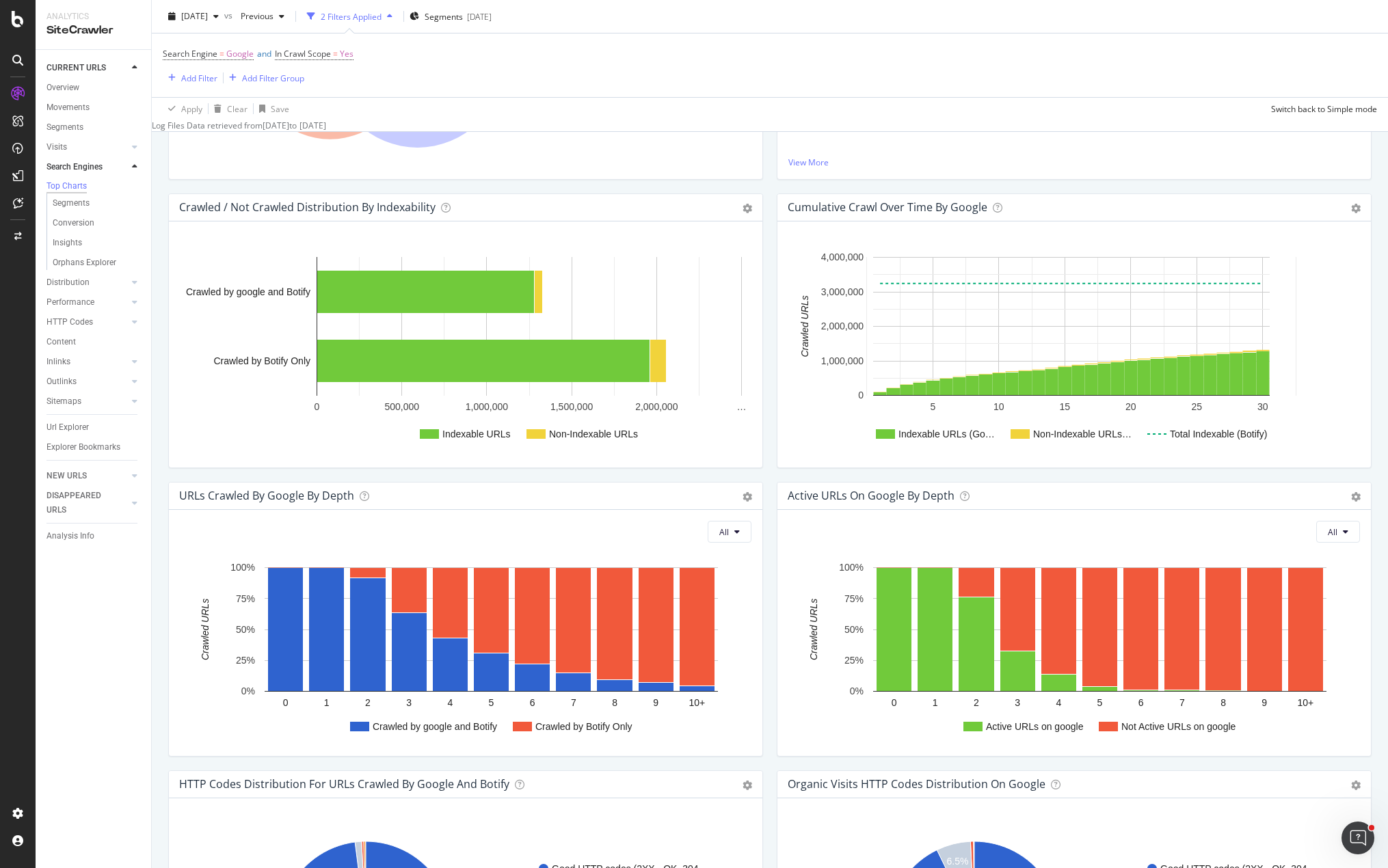
click at [760, 472] on div "Crawled / Not Crawled Distribution By Indexability Chart (by Value) Chart (by P…" at bounding box center [465, 338] width 608 height 288
click at [463, 20] on span "Segments" at bounding box center [443, 16] width 38 height 11
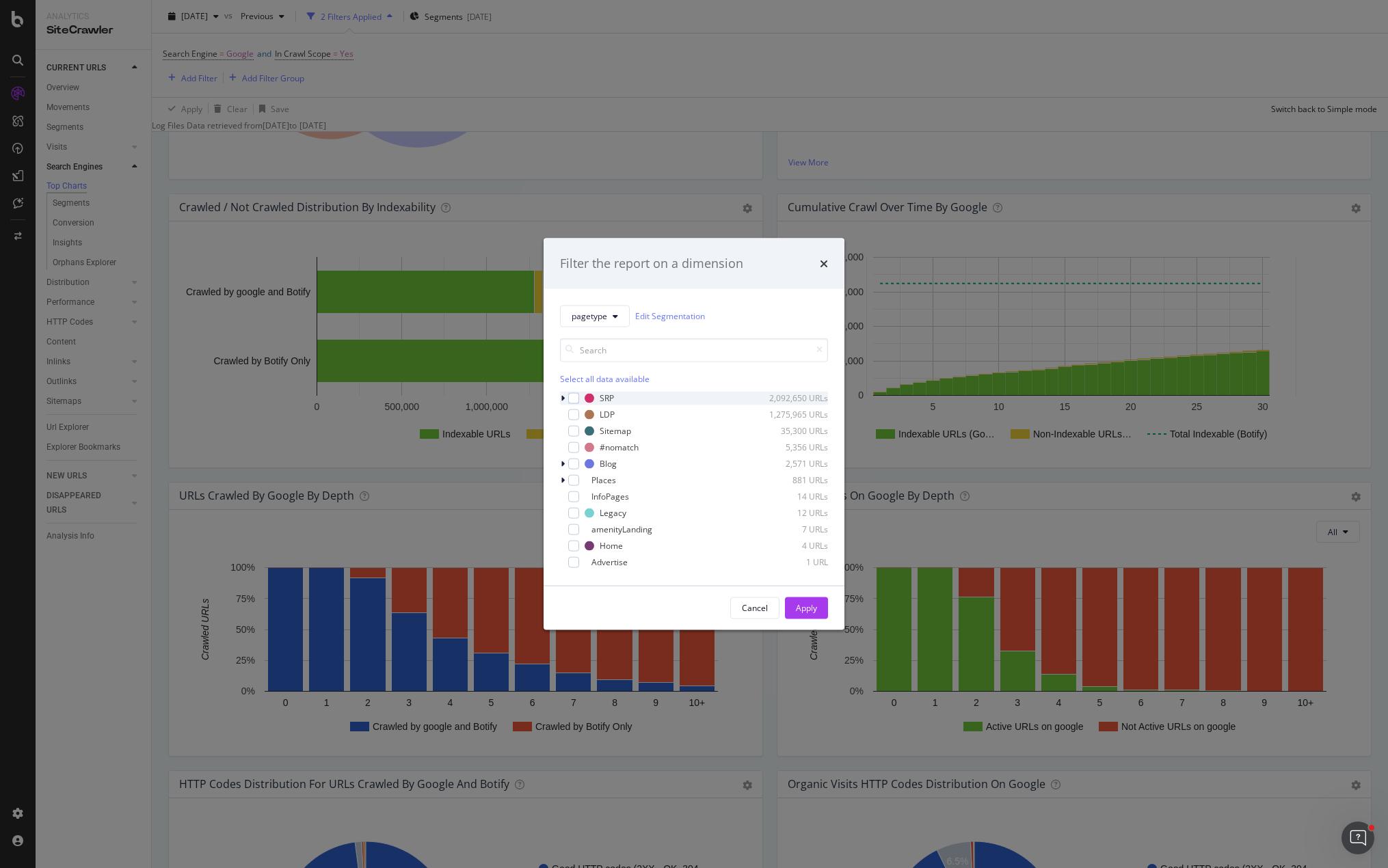
click at [563, 394] on icon "modal" at bounding box center [562, 397] width 4 height 8
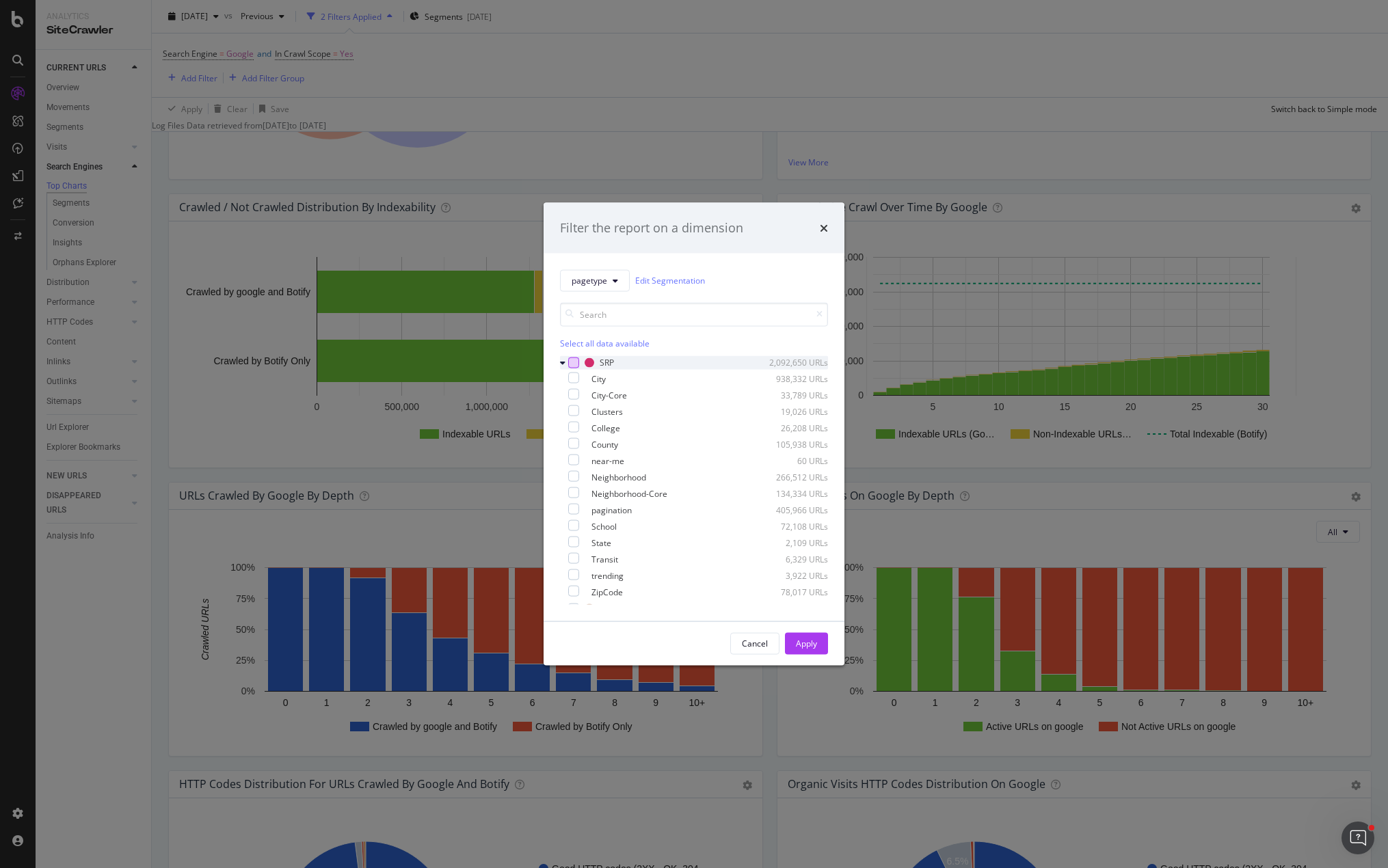
click at [571, 364] on div "modal" at bounding box center [574, 362] width 11 height 11
drag, startPoint x: 805, startPoint y: 642, endPoint x: 722, endPoint y: 470, distance: 191.0
click at [724, 470] on div "Filter the report on a dimension pagetype Edit Segmentation Select all data ava…" at bounding box center [694, 434] width 301 height 463
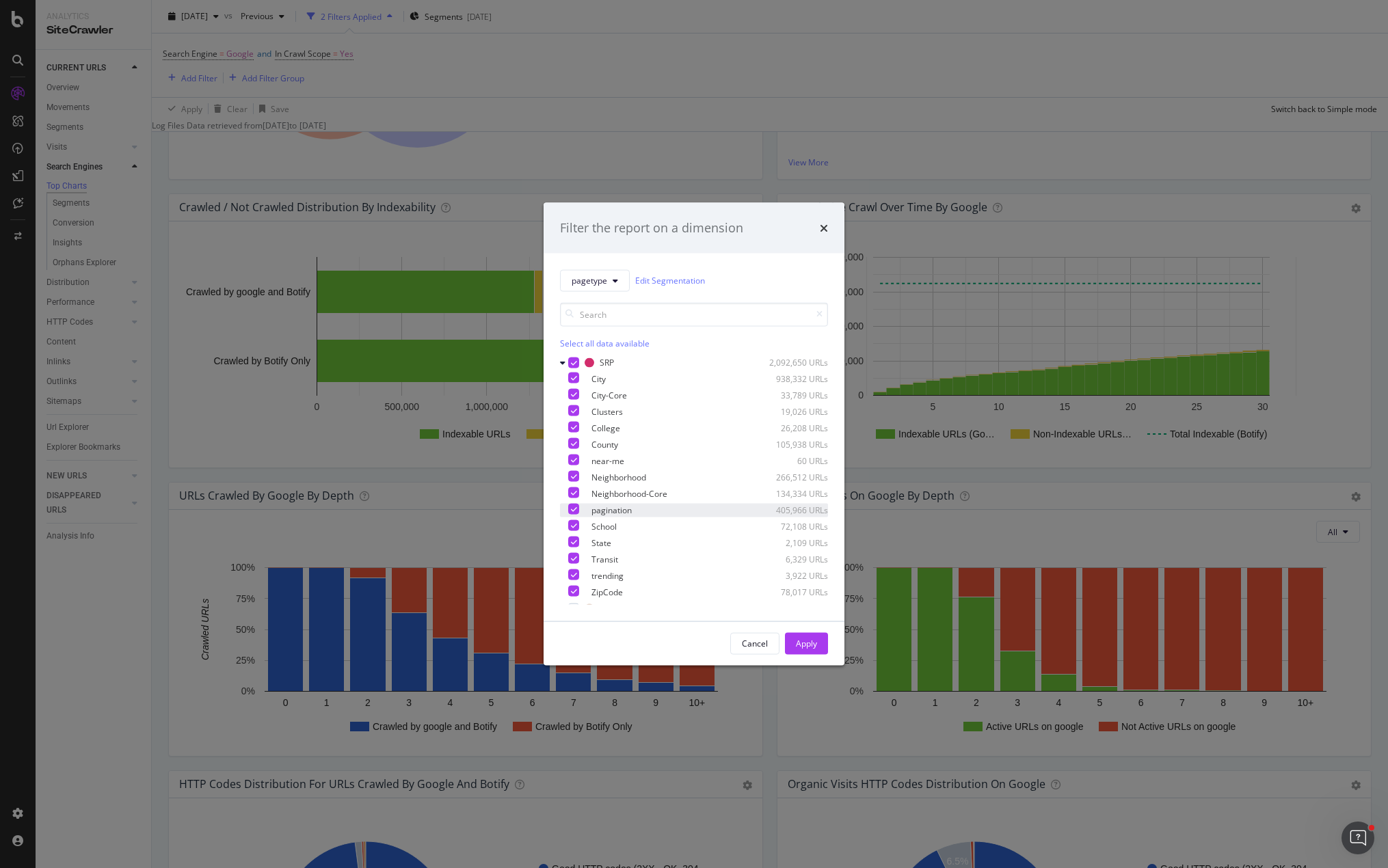
click at [577, 509] on icon "modal" at bounding box center [574, 508] width 6 height 7
click at [805, 638] on div "Apply" at bounding box center [806, 643] width 21 height 11
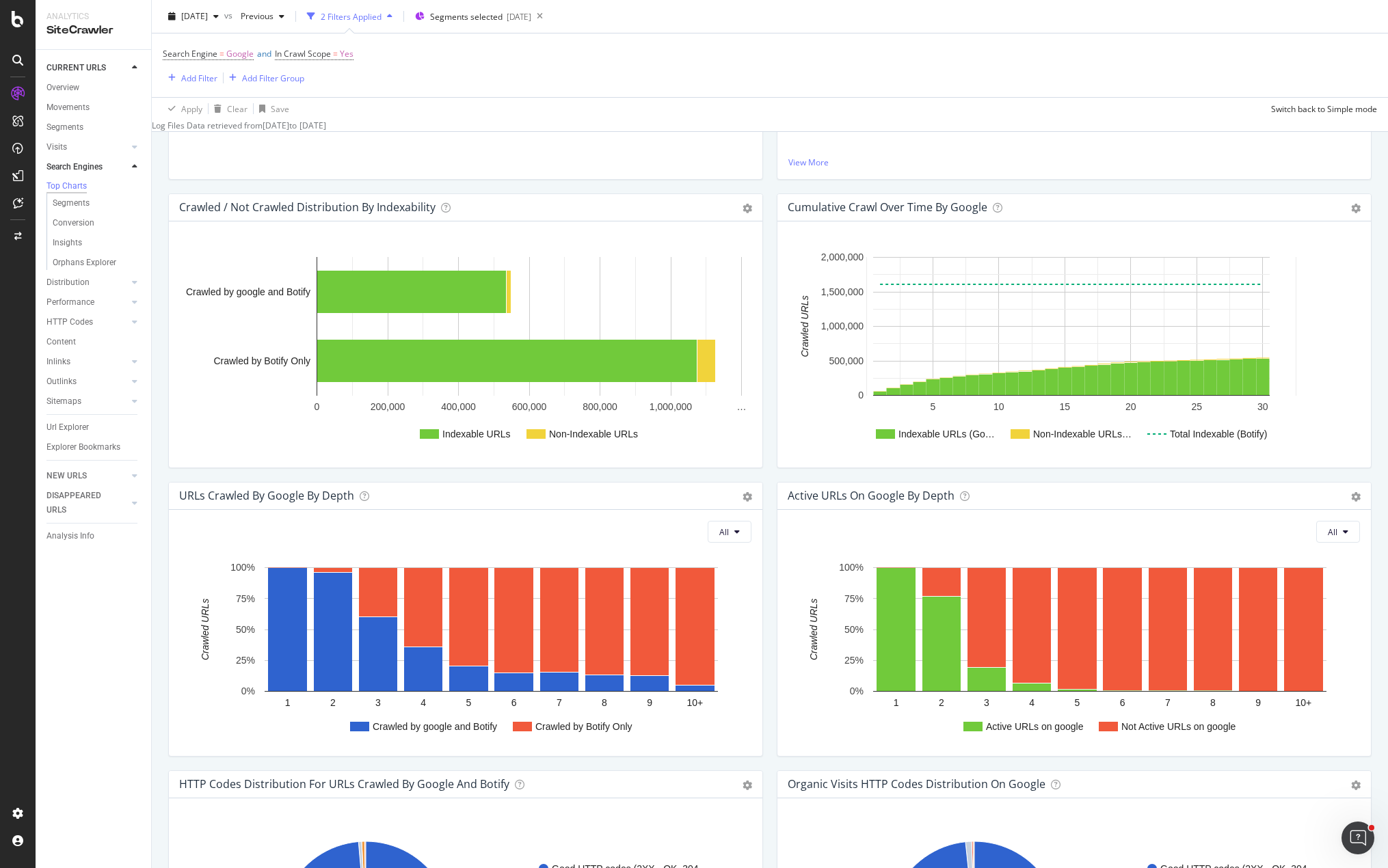
click at [770, 479] on div "Cumulative Crawl Over Time by google Chart (by Value) Table Expand Export as CS…" at bounding box center [1074, 338] width 608 height 288
click at [1156, 478] on div "Cumulative Crawl Over Time by google Chart (by Value) Table Expand Export as CS…" at bounding box center [1074, 338] width 608 height 288
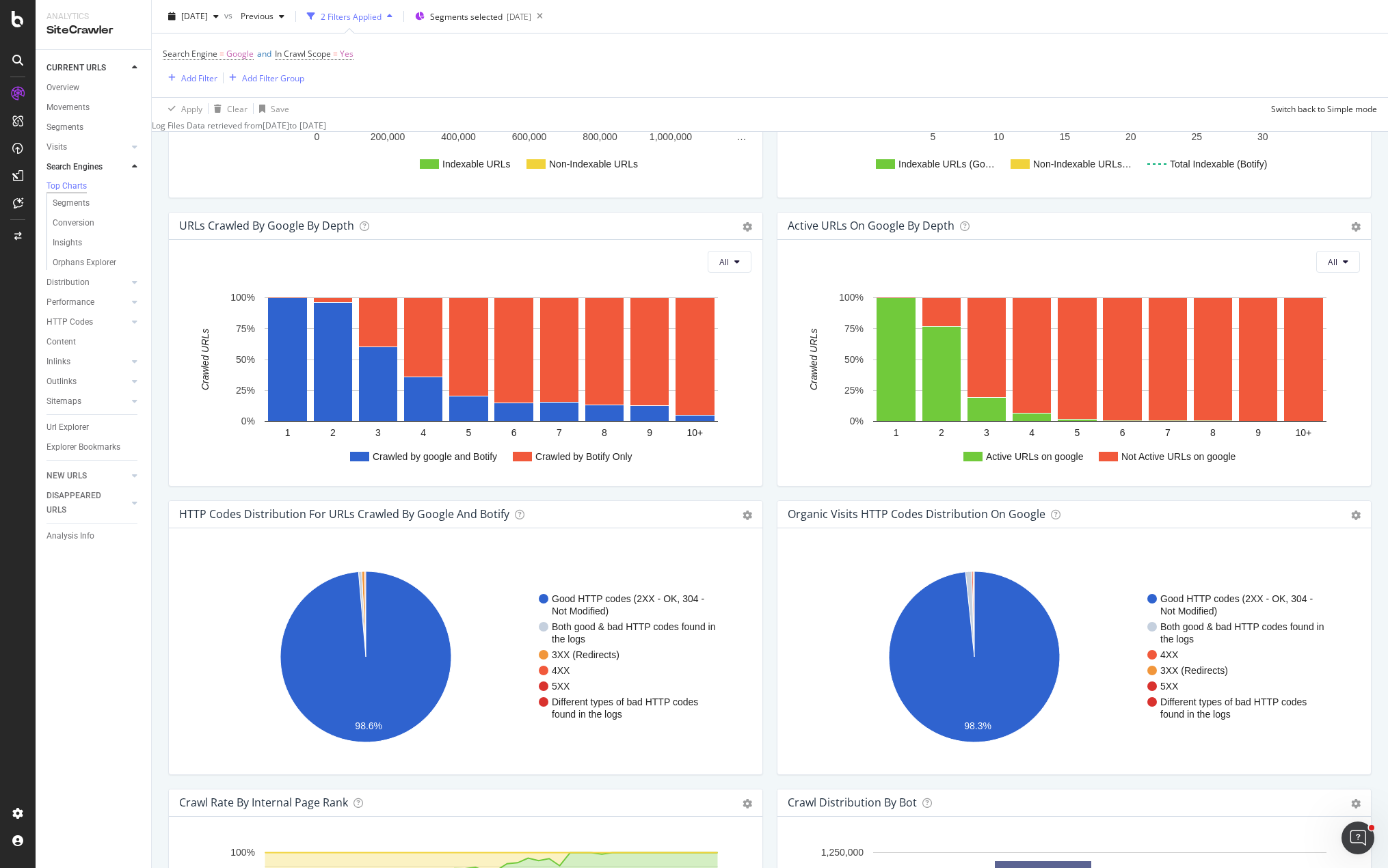
scroll to position [820, 0]
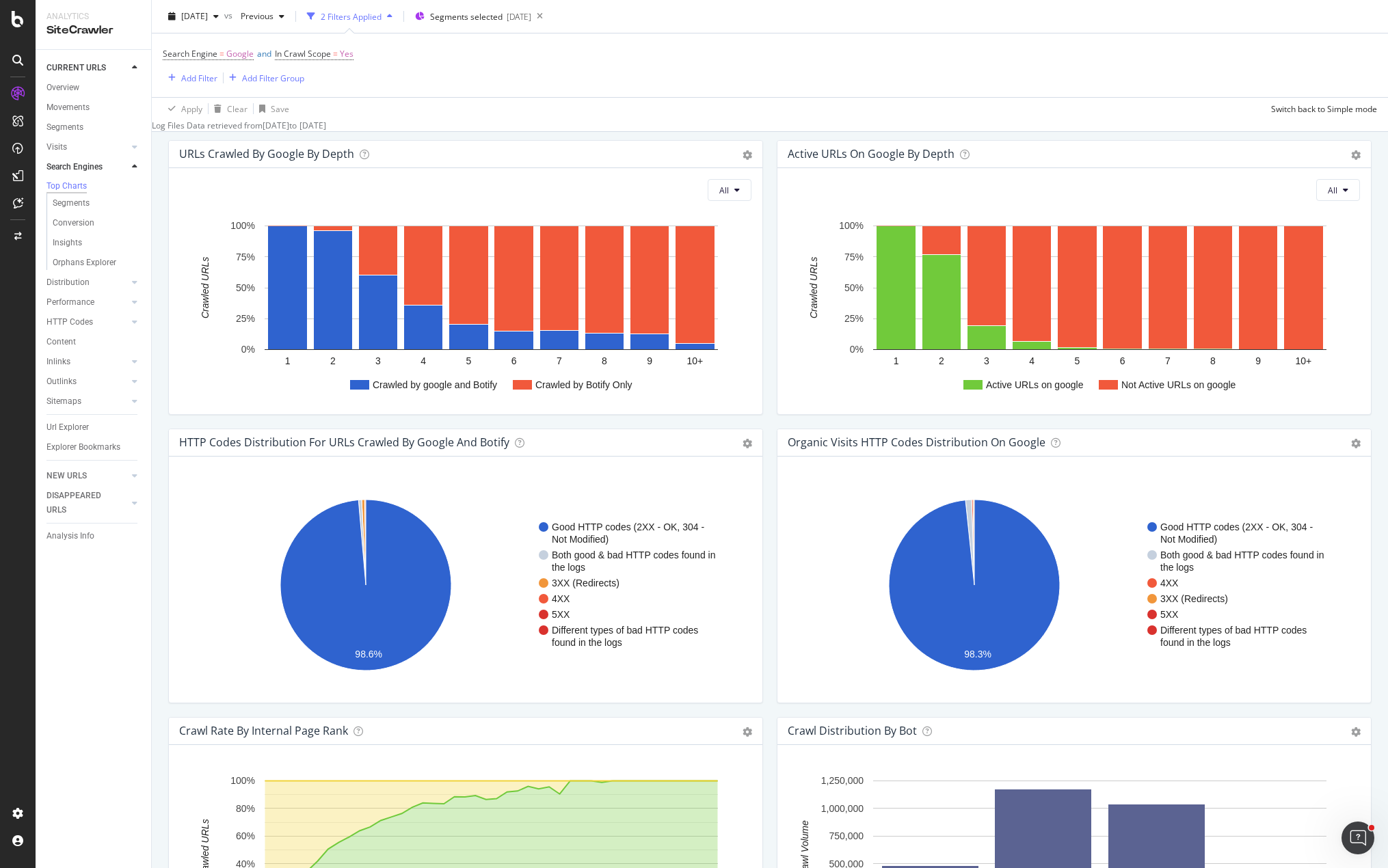
click at [807, 92] on div "Search Engine = Google and In Crawl Scope = Yes Add Filter Add Filter Group" at bounding box center [770, 65] width 1214 height 63
click at [770, 427] on div "Active URLs on google by depth Chart (by Value) Chart (by Percentage) Table Exp…" at bounding box center [1074, 284] width 608 height 288
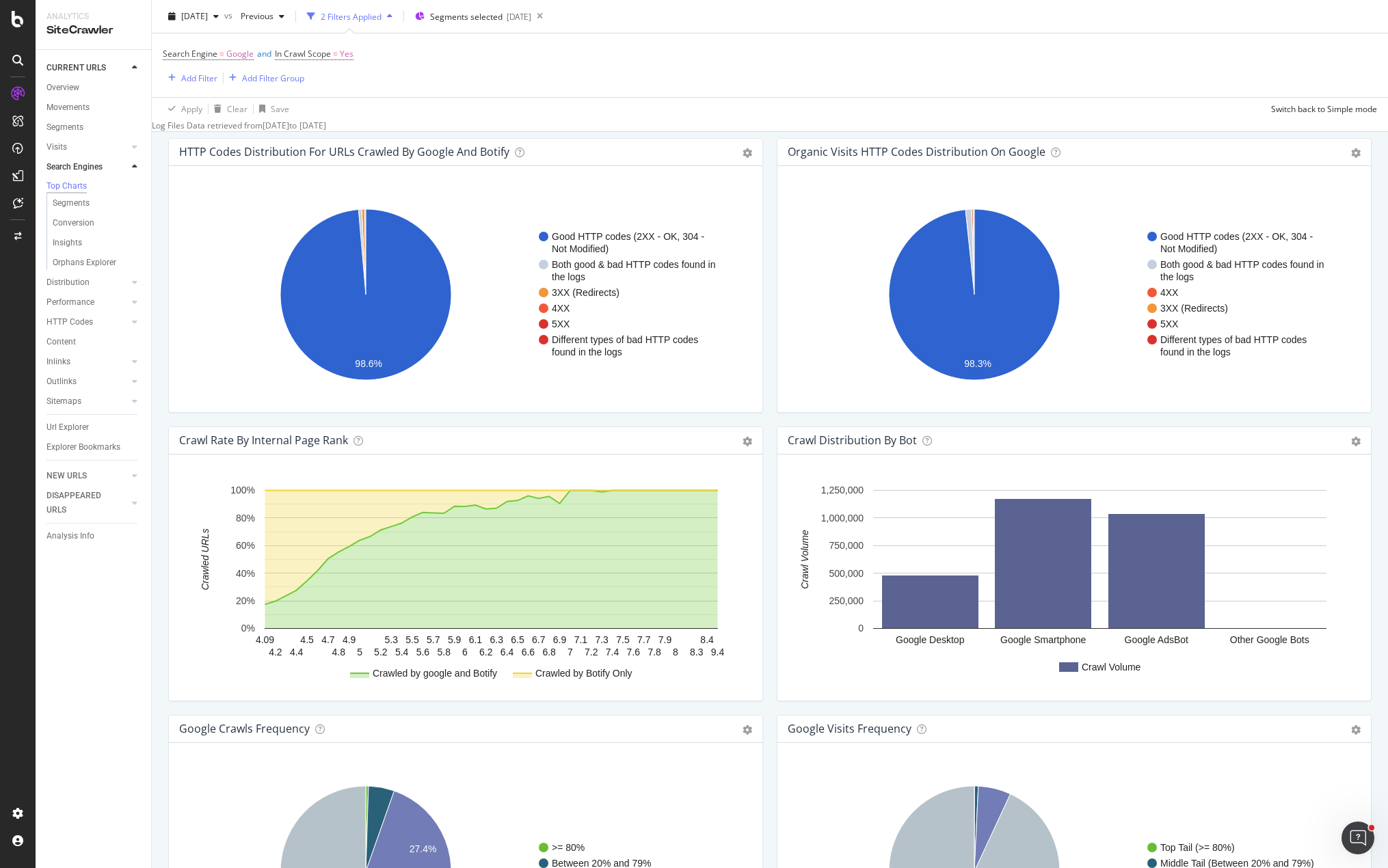
scroll to position [1162, 0]
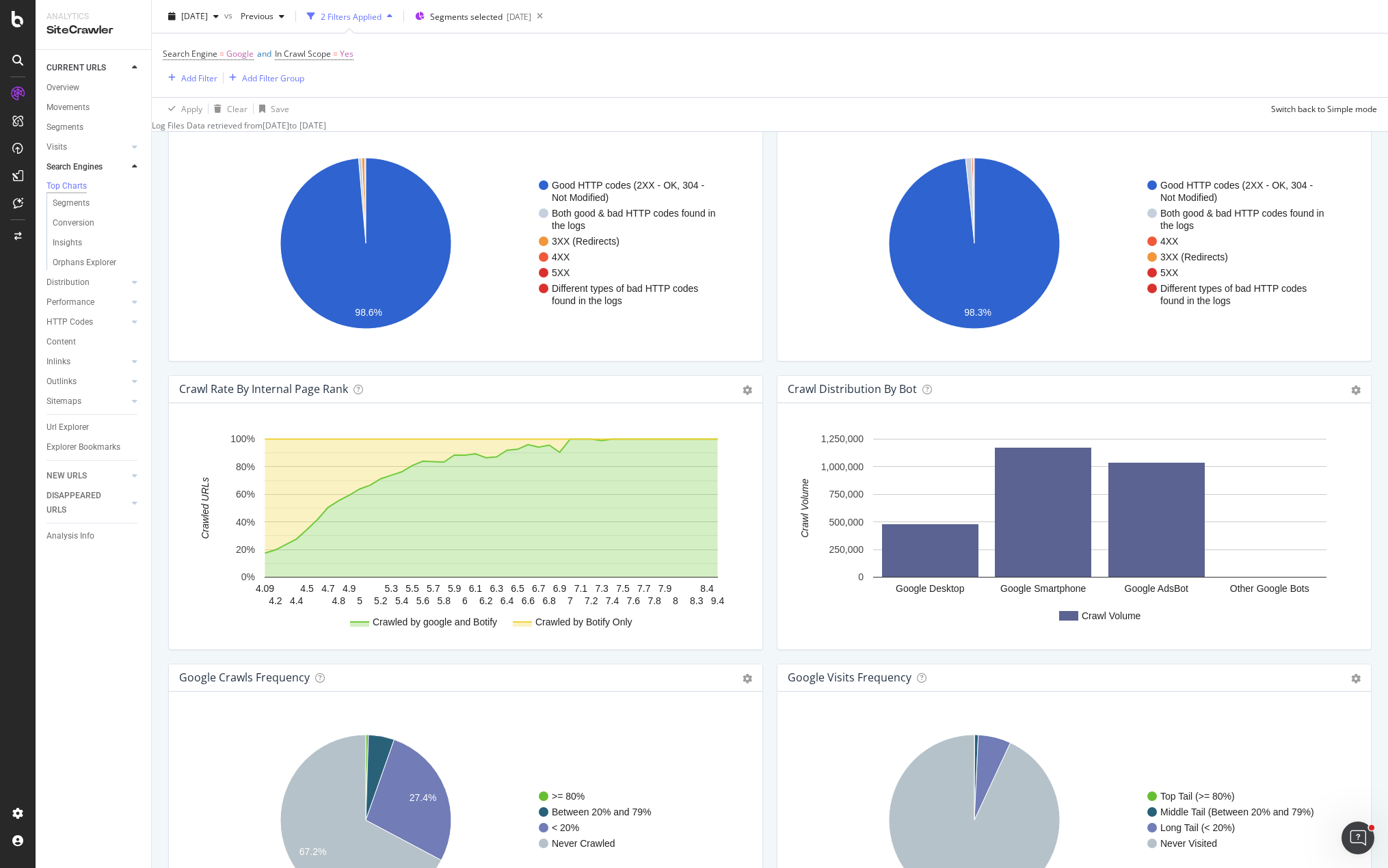
click at [774, 56] on div "Search Engine = Google and In Crawl Scope = Yes Add Filter Add Filter Group" at bounding box center [770, 65] width 1214 height 63
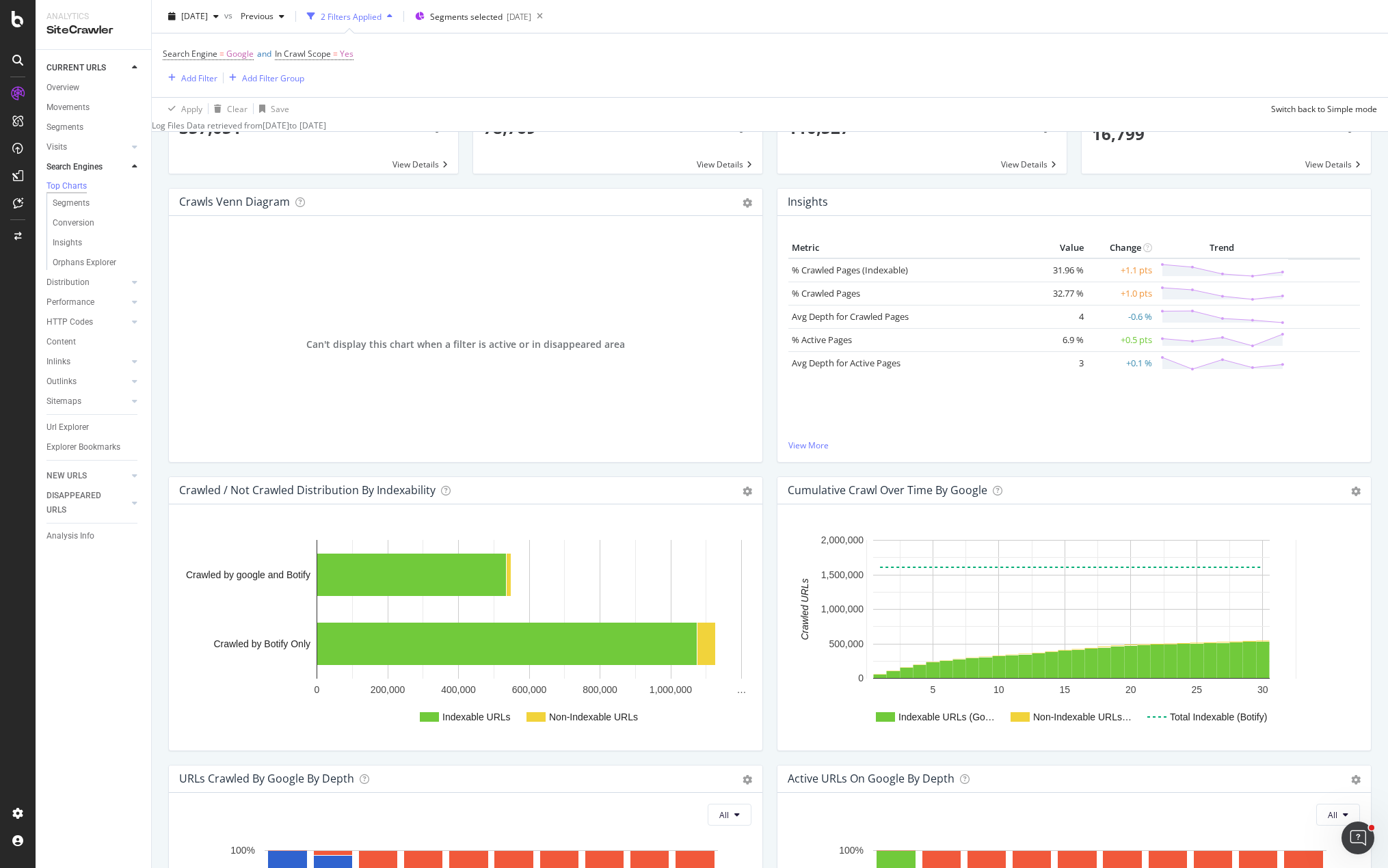
scroll to position [0, 0]
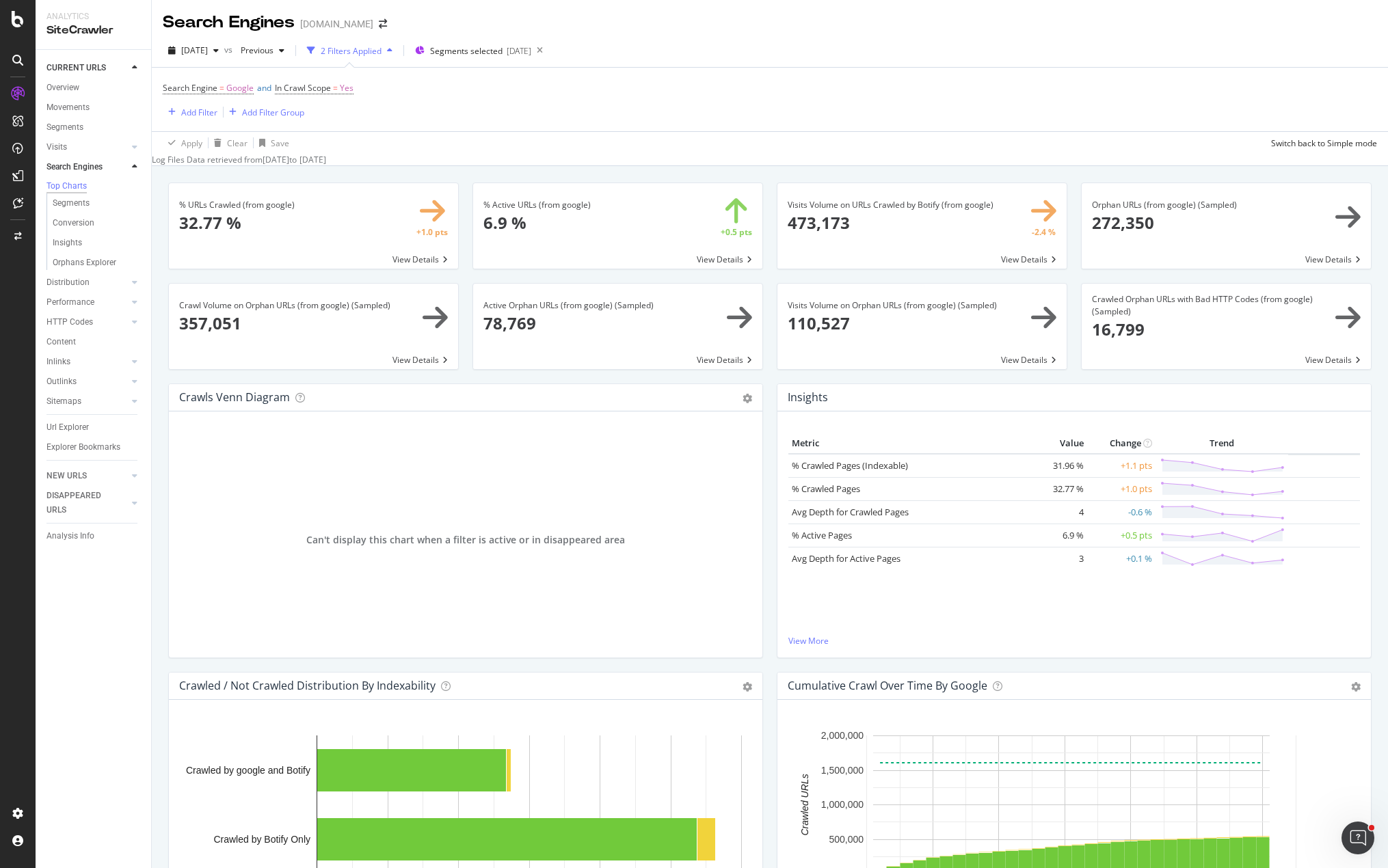
click at [753, 378] on div "Active Orphan URLs (from google) (Sampled) 78,769 View Details" at bounding box center [617, 333] width 304 height 100
click at [1191, 224] on span at bounding box center [1226, 226] width 289 height 85
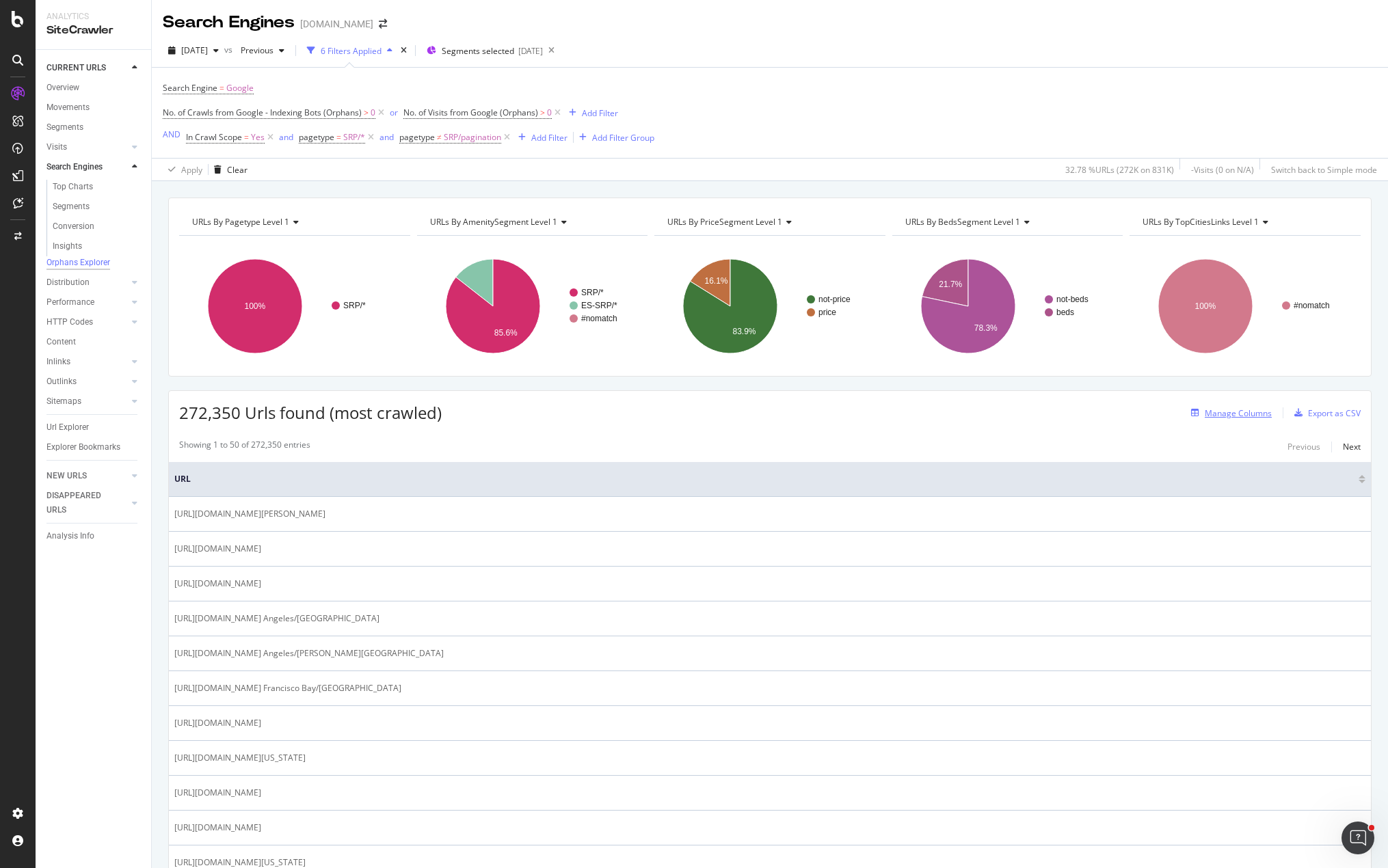
click at [1219, 416] on div "Manage Columns" at bounding box center [1238, 412] width 67 height 11
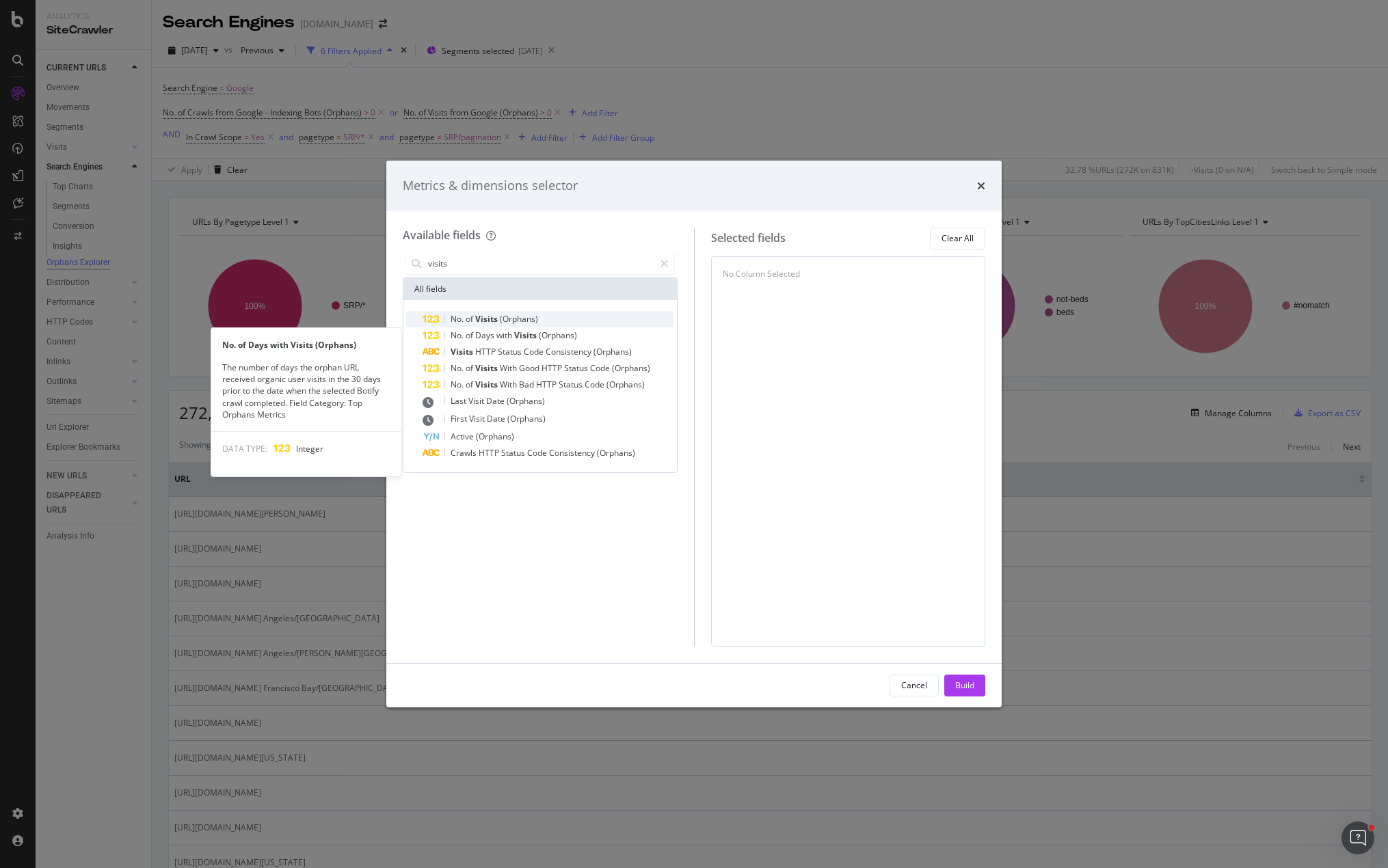
type input "visits"
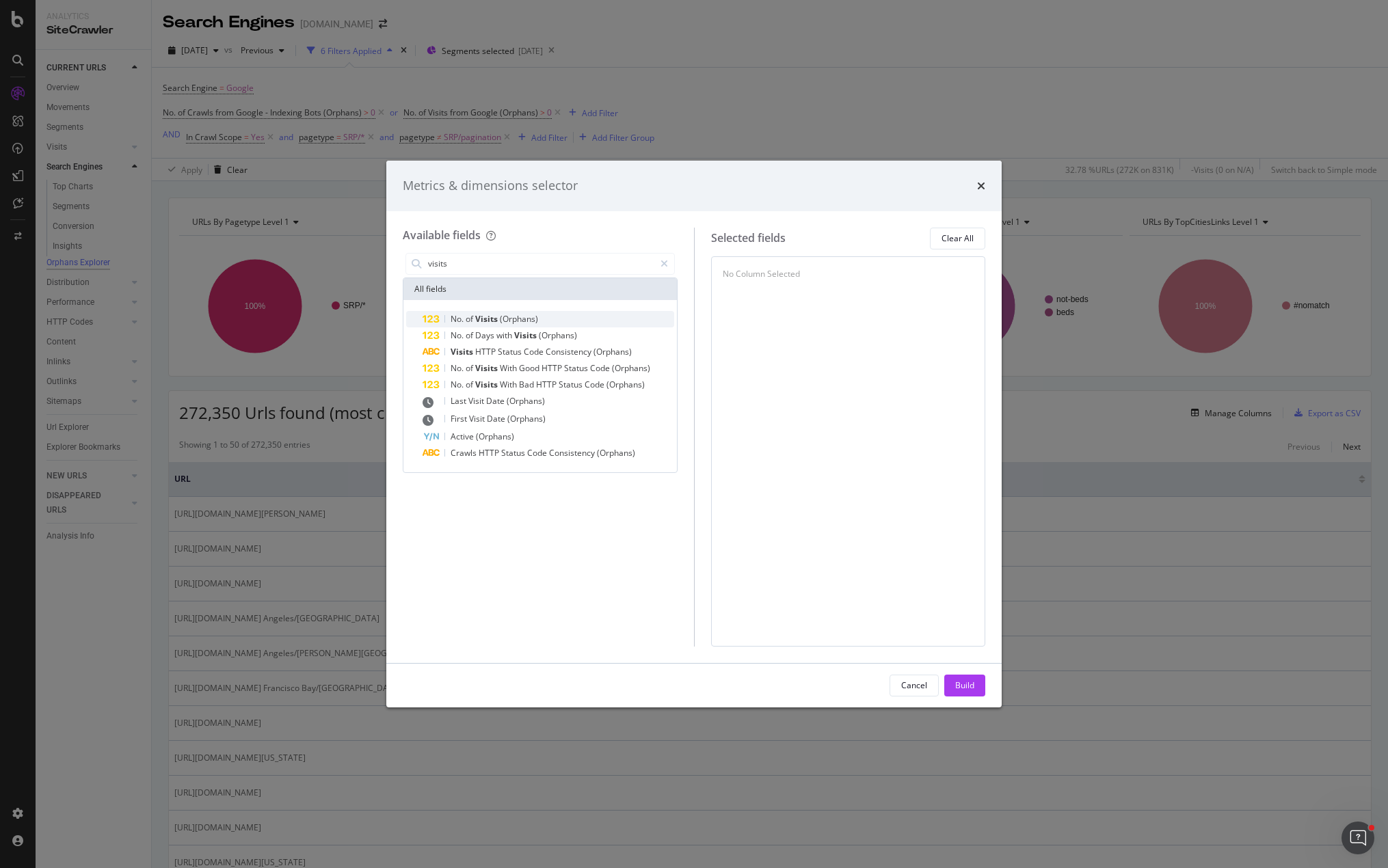
click at [533, 315] on span "(Orphans)" at bounding box center [518, 318] width 38 height 11
click at [954, 679] on button "Build" at bounding box center [964, 686] width 41 height 22
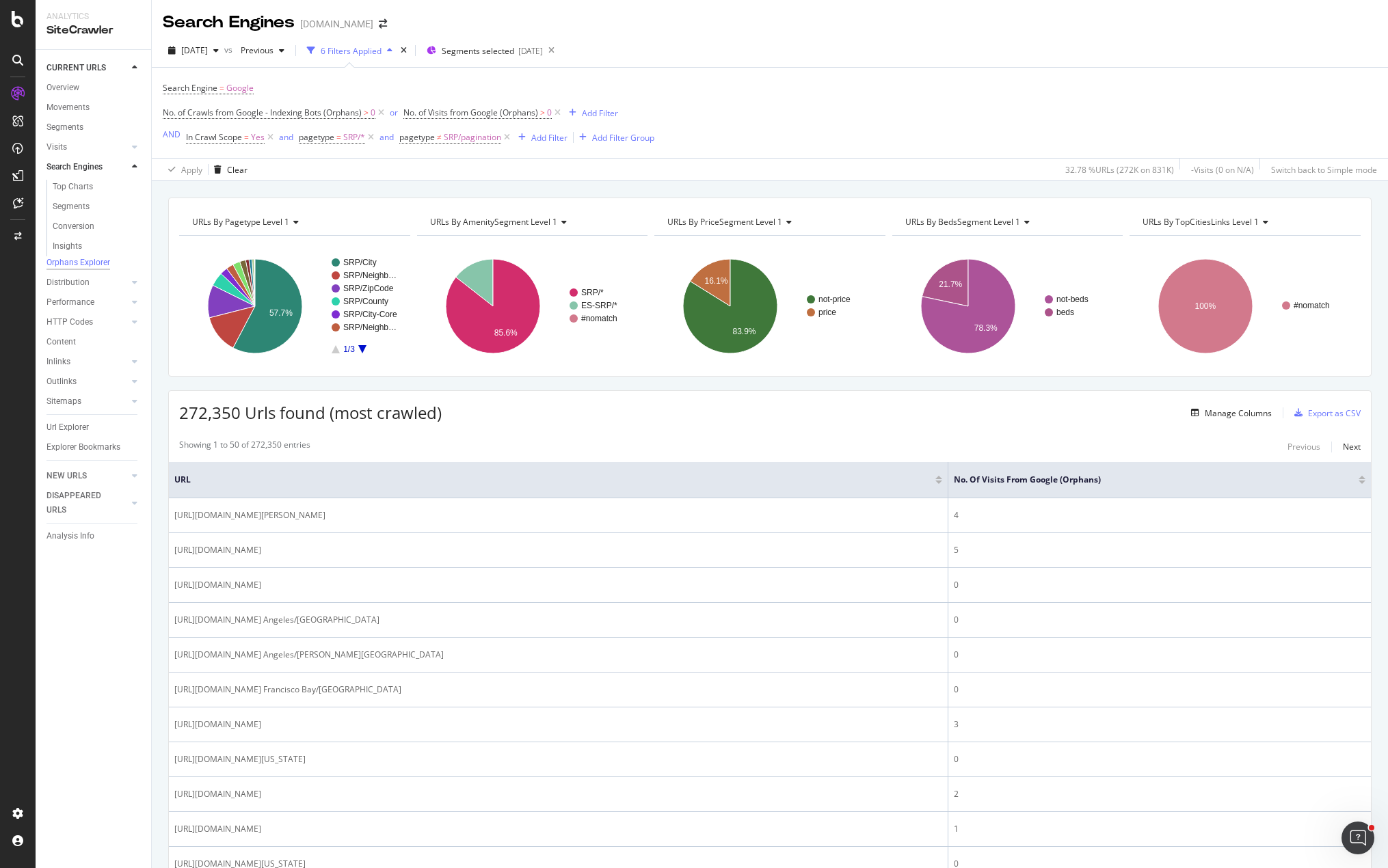
click at [1359, 482] on div at bounding box center [1362, 482] width 7 height 4
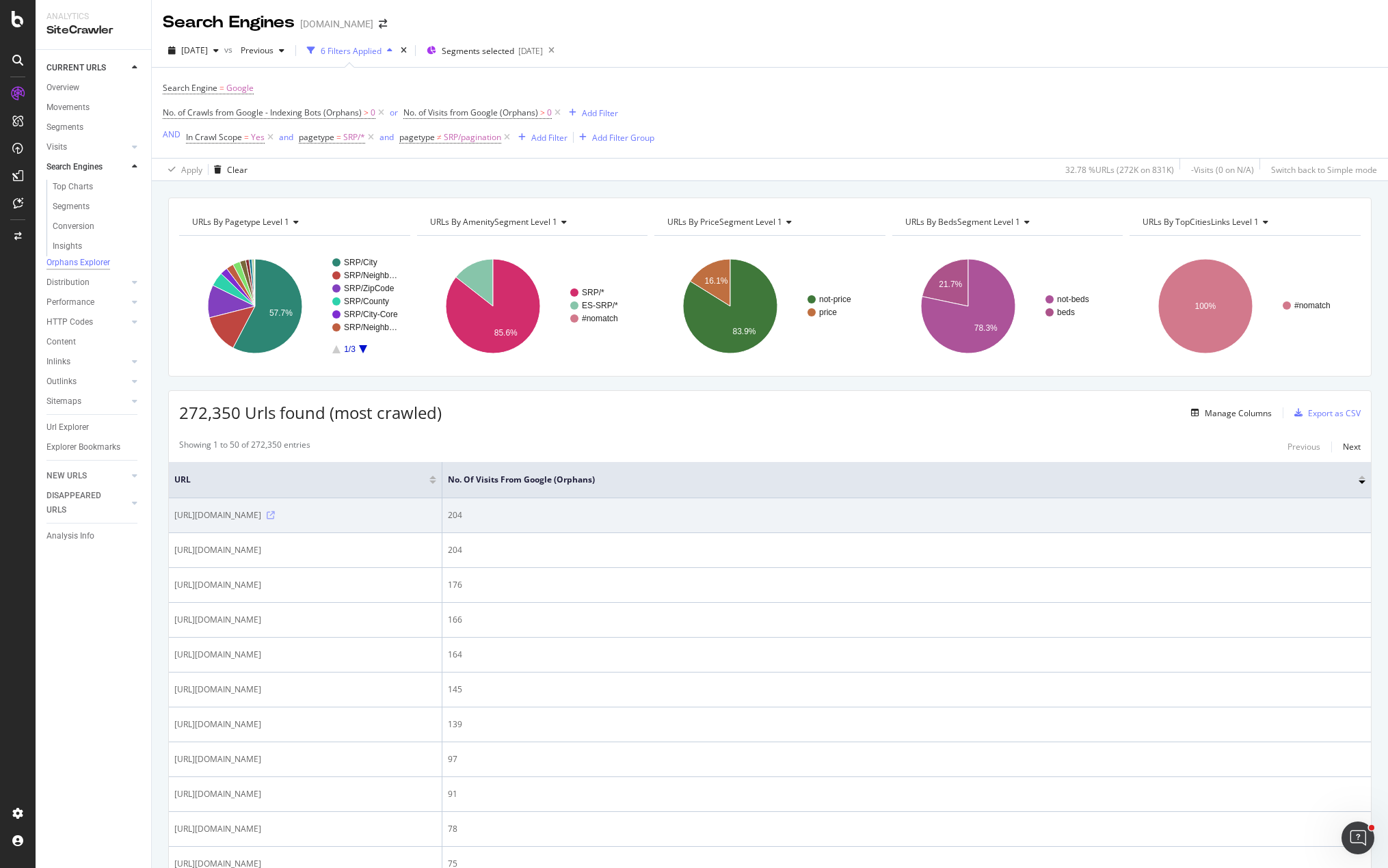
click at [275, 520] on icon at bounding box center [271, 515] width 8 height 8
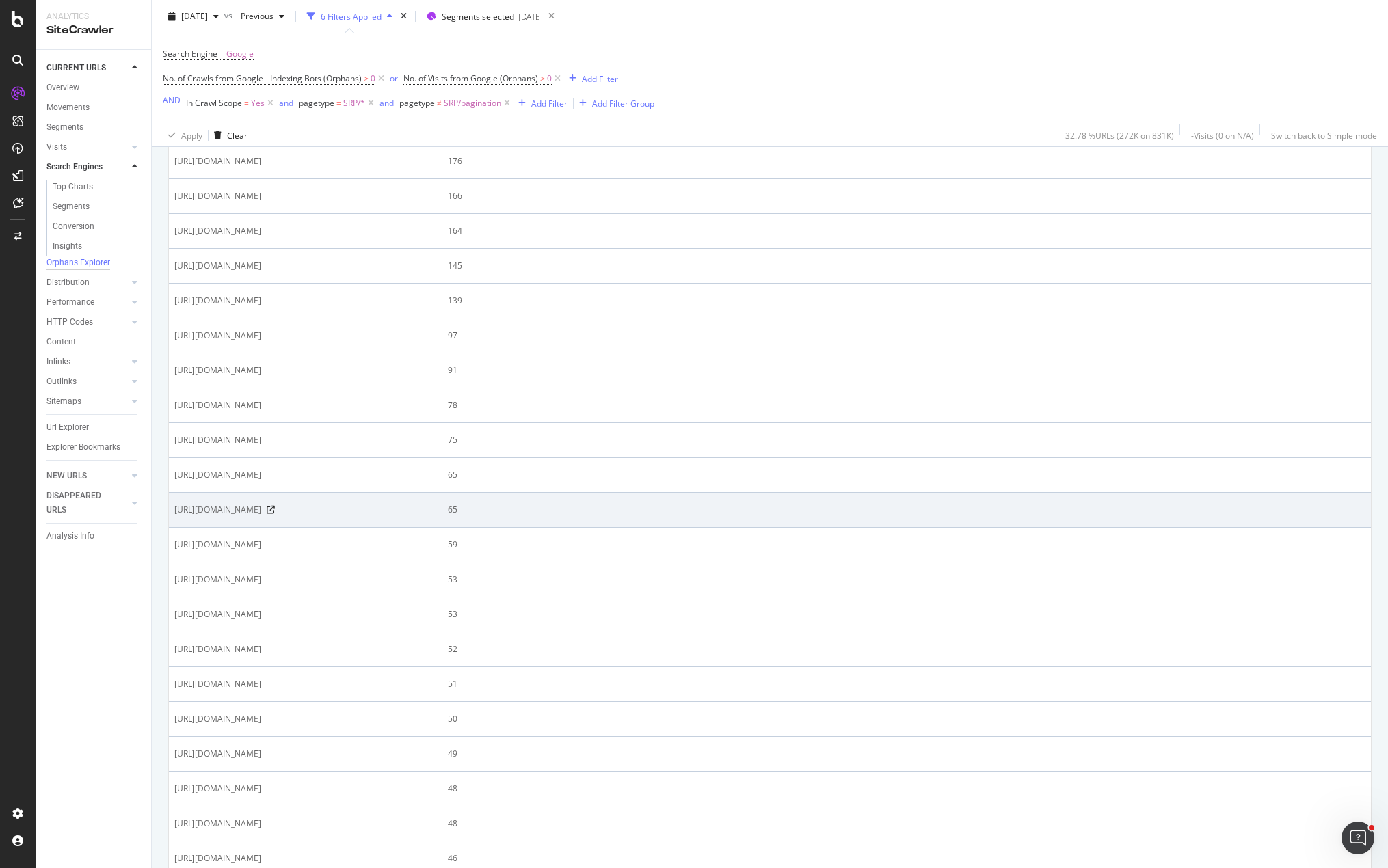
scroll to position [479, 0]
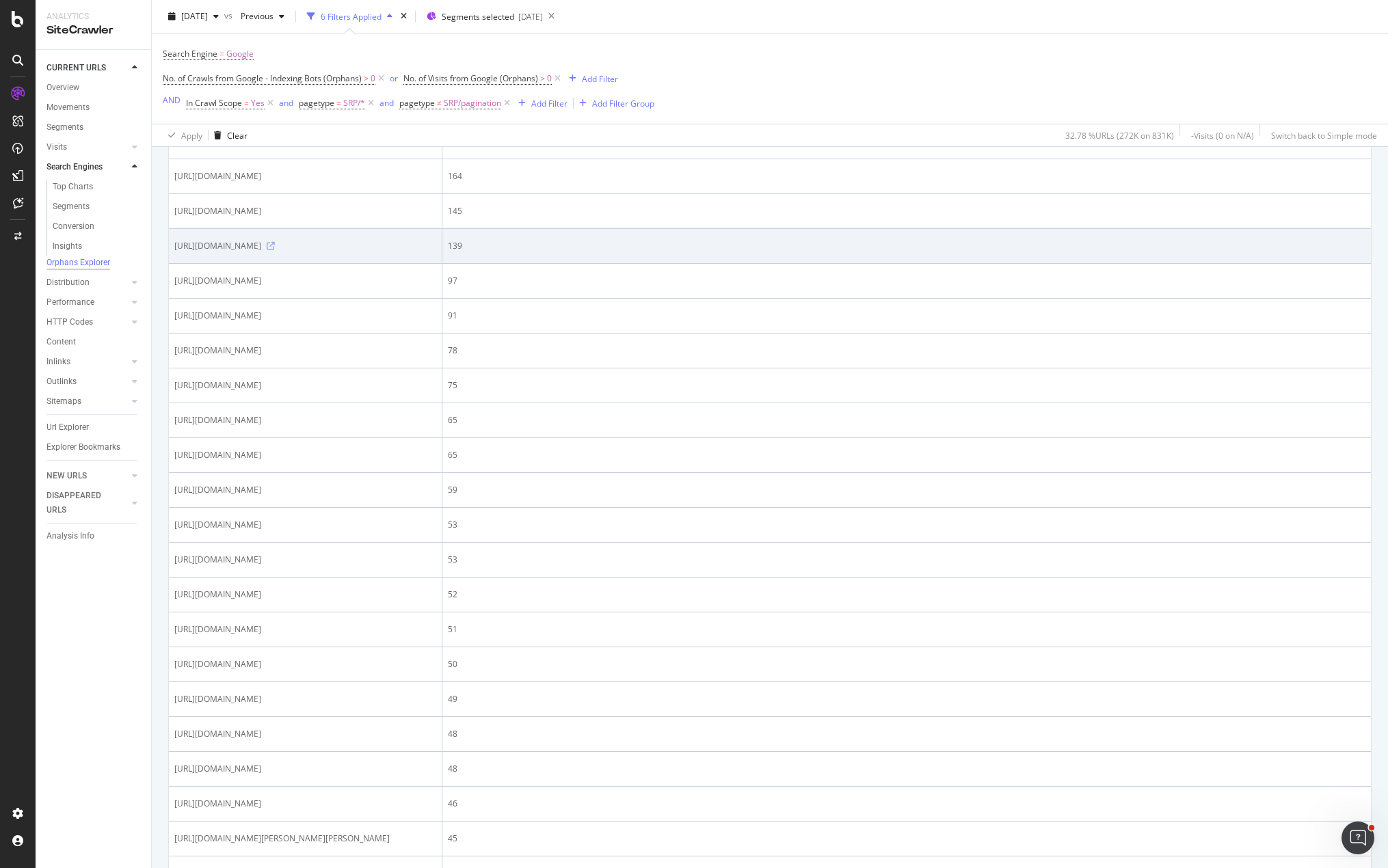
click at [275, 250] on icon at bounding box center [271, 246] width 8 height 8
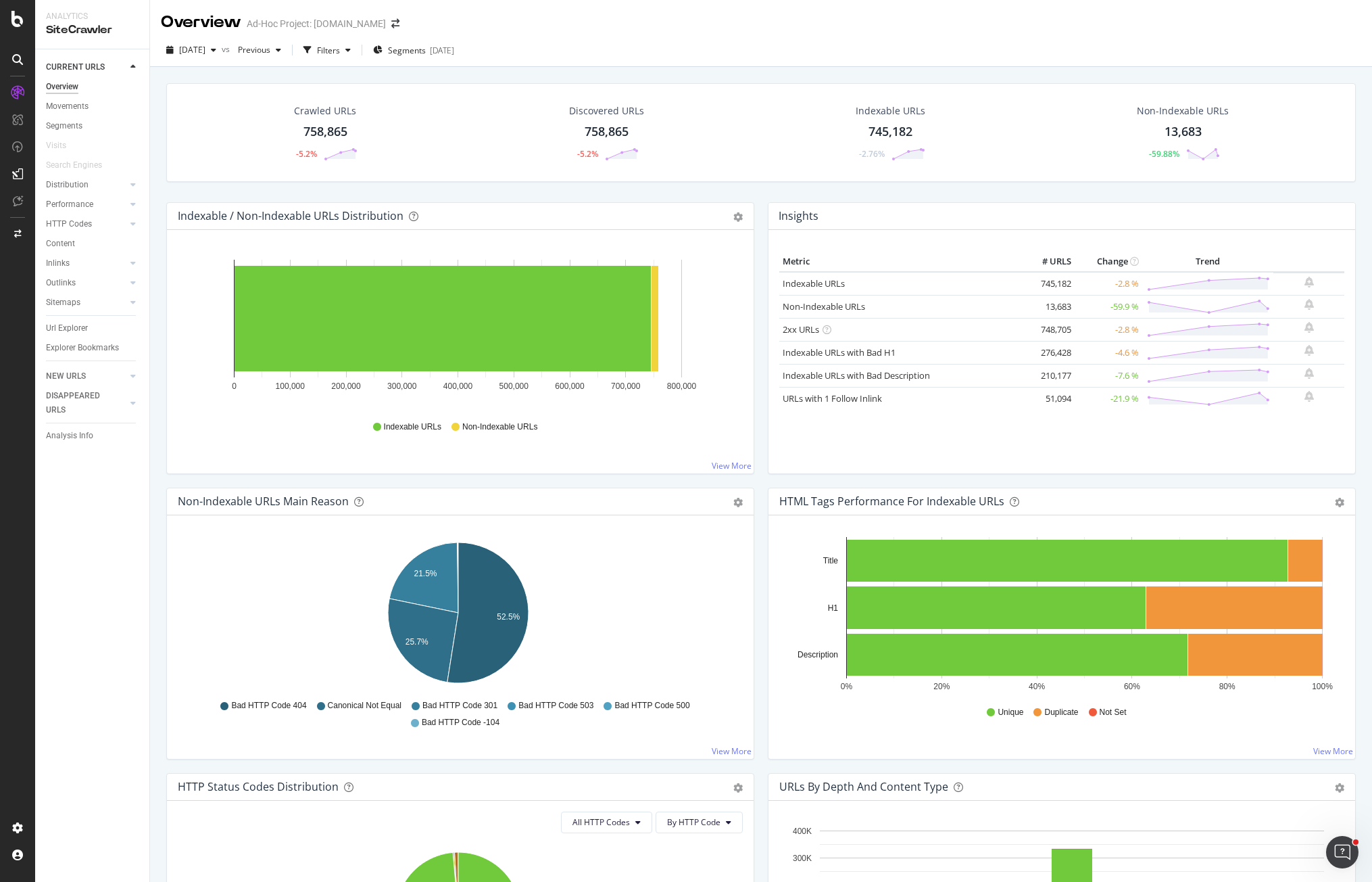
click at [756, 192] on div "Crawled URLs 758,865 -5.2% Discovered URLs 758,865 -5.2% Indexable URLs 745,182…" at bounding box center [760, 142] width 1203 height 119
click at [756, 200] on div "Crawled URLs 758,865 -5.2% Discovered URLs 758,865 -5.2% Indexable URLs 745,182…" at bounding box center [760, 142] width 1203 height 119
click at [70, 126] on div "Segments" at bounding box center [64, 126] width 37 height 14
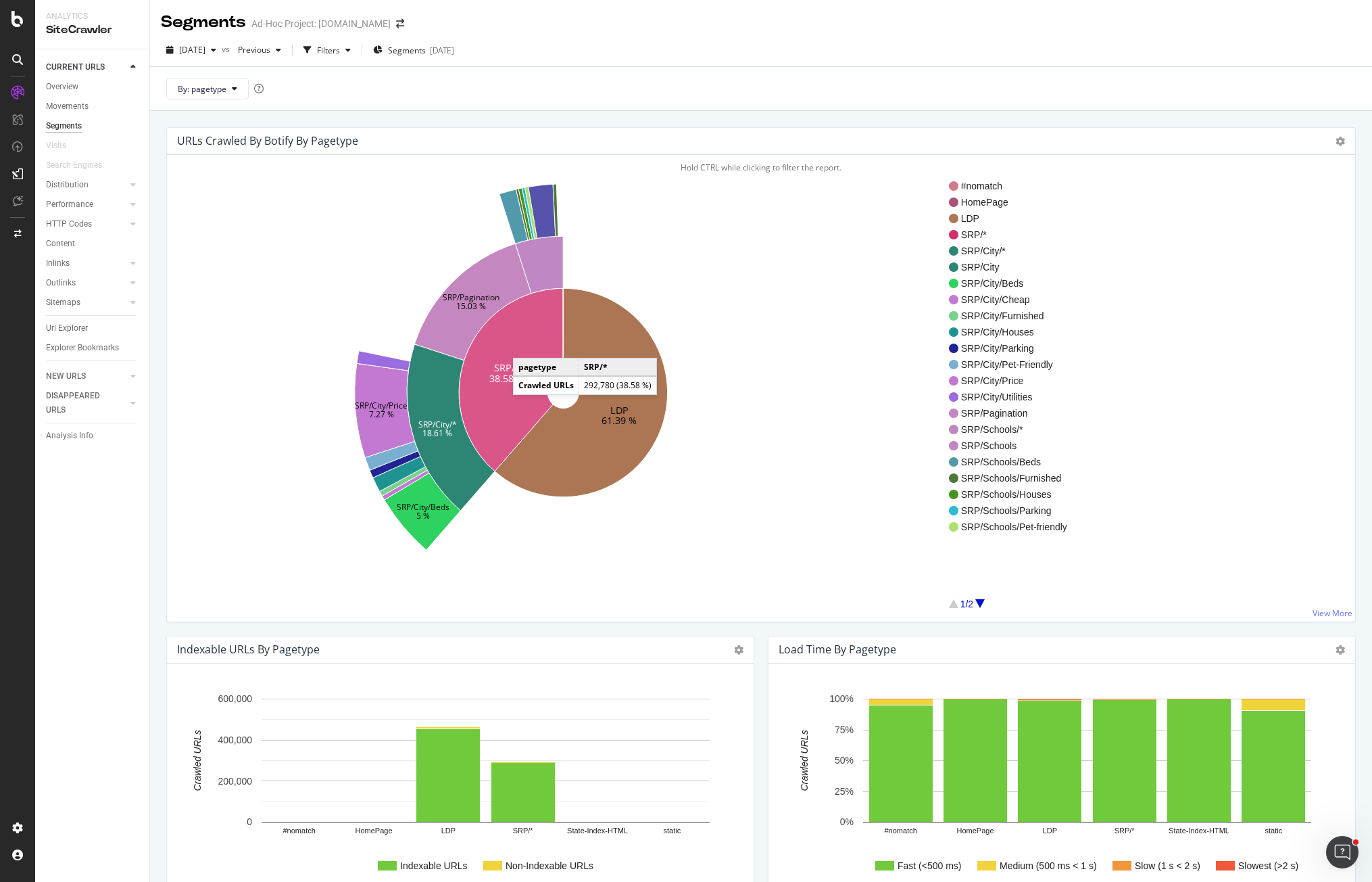
click at [526, 344] on icon at bounding box center [510, 379] width 104 height 183
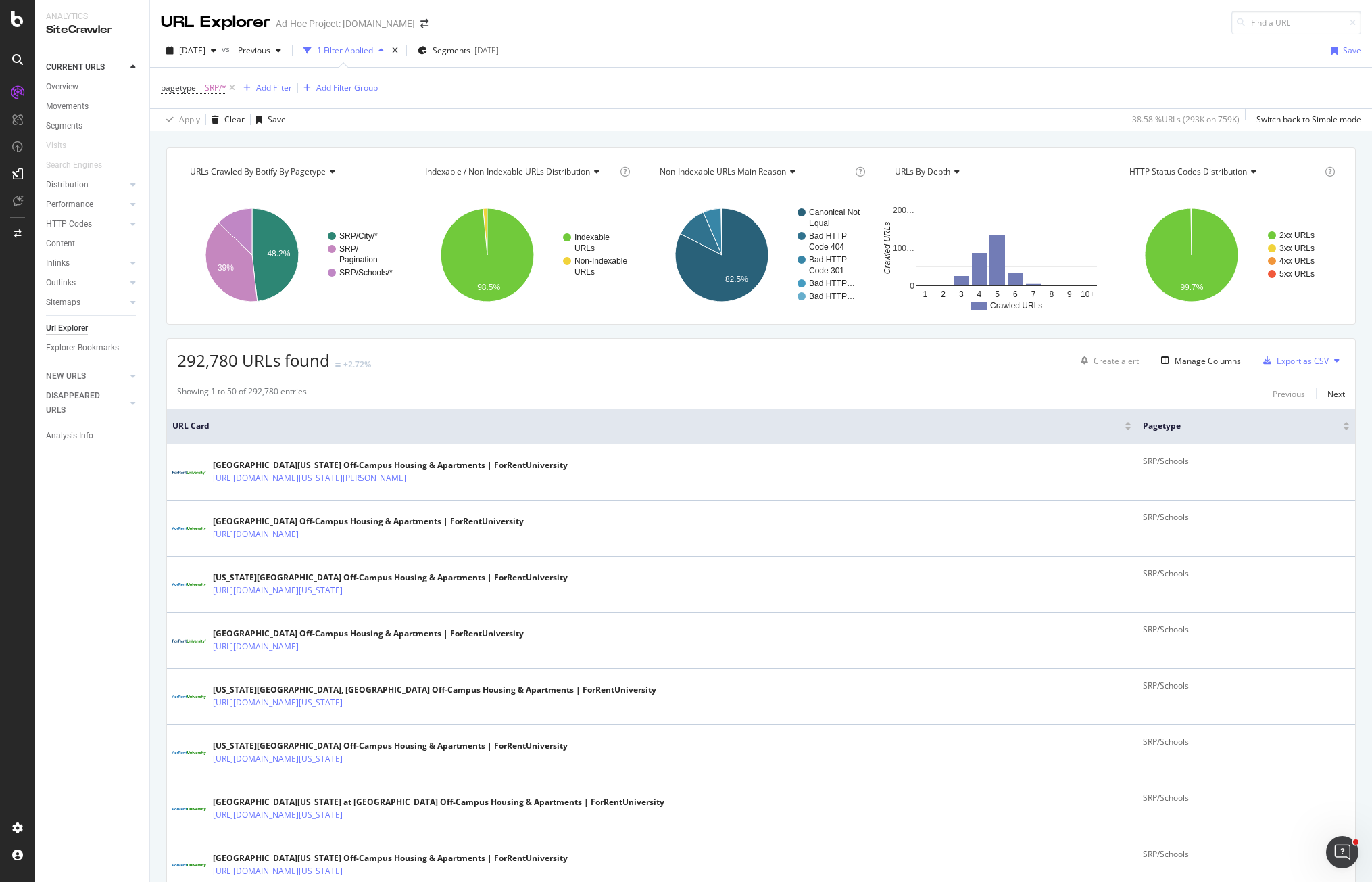
click at [589, 132] on div "URLs Crawled By Botify By pagetype Chart (by Value) Table Expand Export as CSV …" at bounding box center [760, 147] width 1222 height 32
click at [722, 52] on div "[DATE] vs Previous 1 Filter Applied Segments [DATE] Save" at bounding box center [760, 53] width 1222 height 27
click at [909, 76] on div "pagetype = SRP/* Add Filter Add Filter Group" at bounding box center [761, 88] width 1200 height 41
drag, startPoint x: 807, startPoint y: 17, endPoint x: 936, endPoint y: 2, distance: 129.9
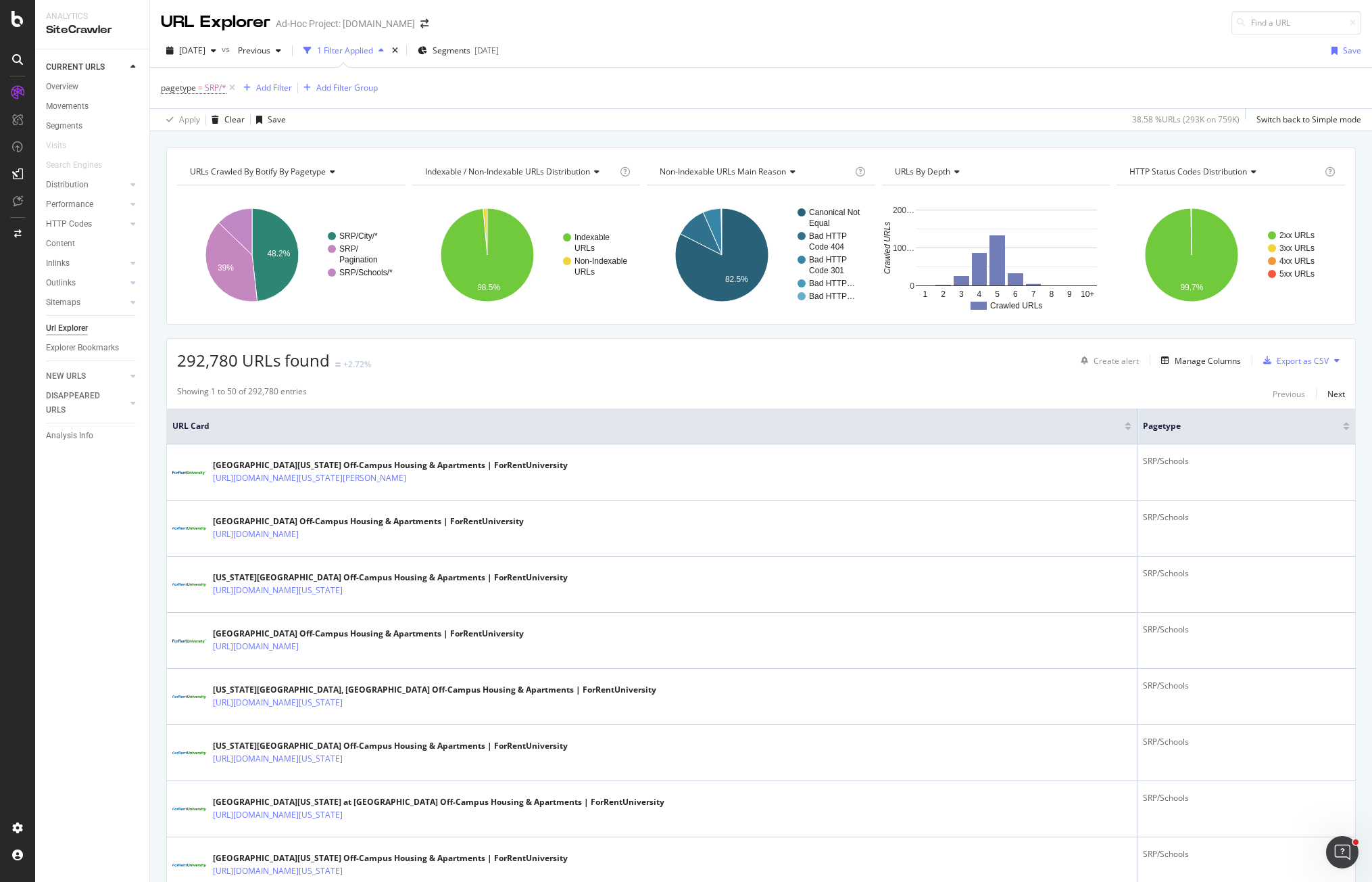
click at [812, 20] on div "URL Explorer Ad-Hoc Project: [DOMAIN_NAME]" at bounding box center [760, 17] width 1222 height 35
click at [666, 89] on div "pagetype = SRP/* Add Filter Add Filter Group" at bounding box center [761, 88] width 1200 height 41
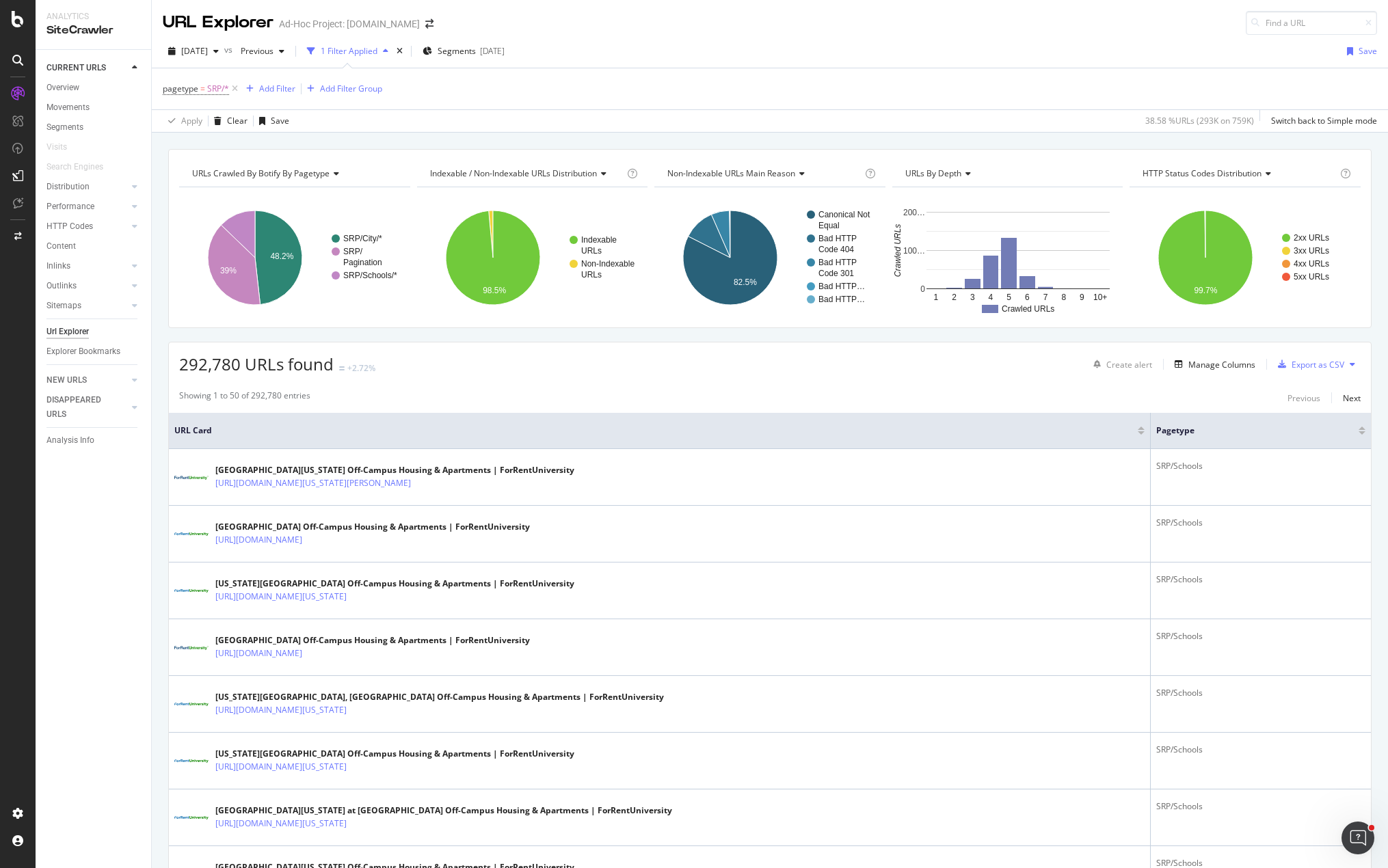
click at [227, 262] on icon "A chart." at bounding box center [234, 264] width 53 height 80
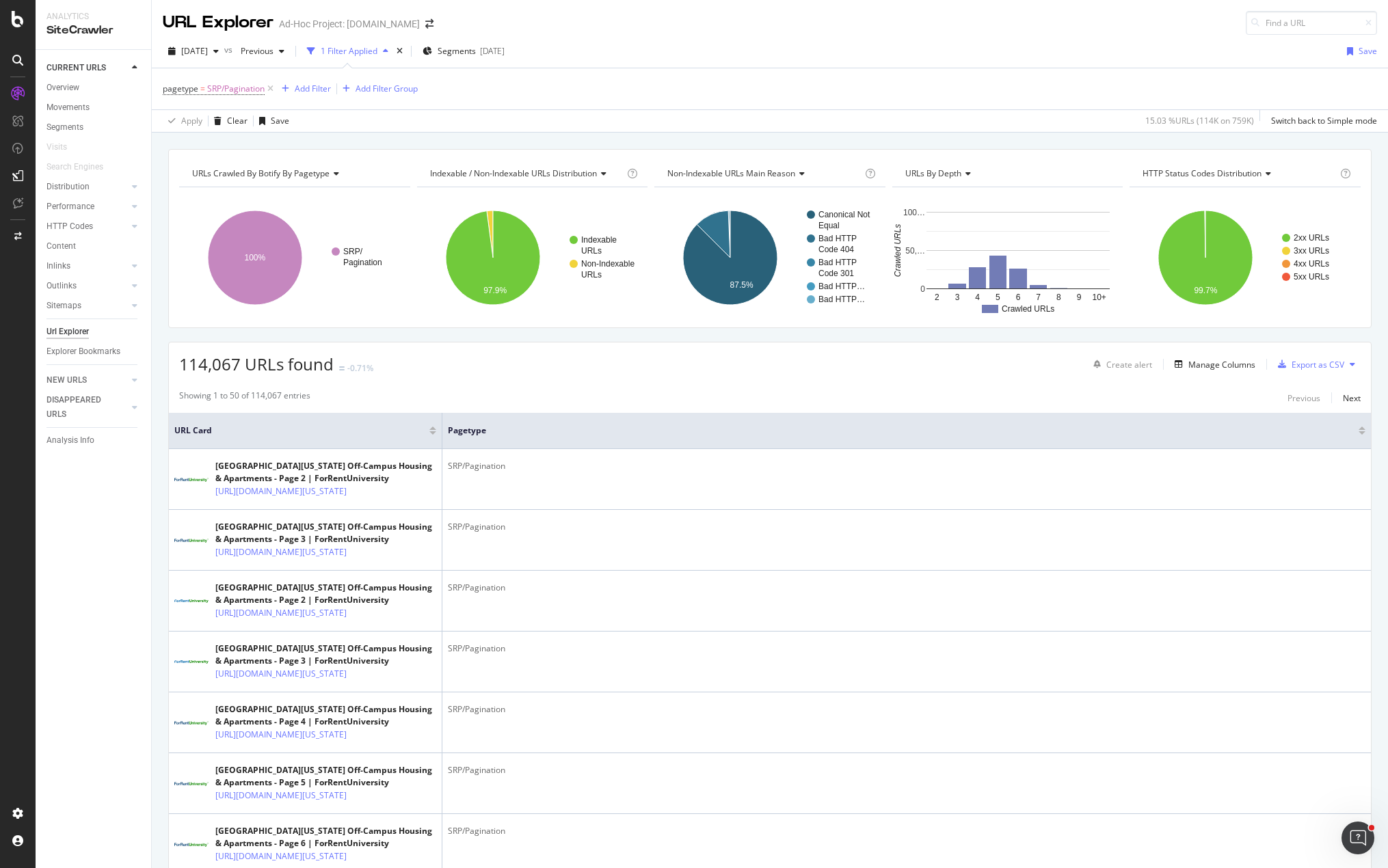
click at [664, 122] on div "Apply Clear Save 15.03 % URLs ( 114K on 759K ) Switch back to Simple mode" at bounding box center [769, 121] width 1236 height 23
click at [271, 89] on icon at bounding box center [270, 89] width 11 height 14
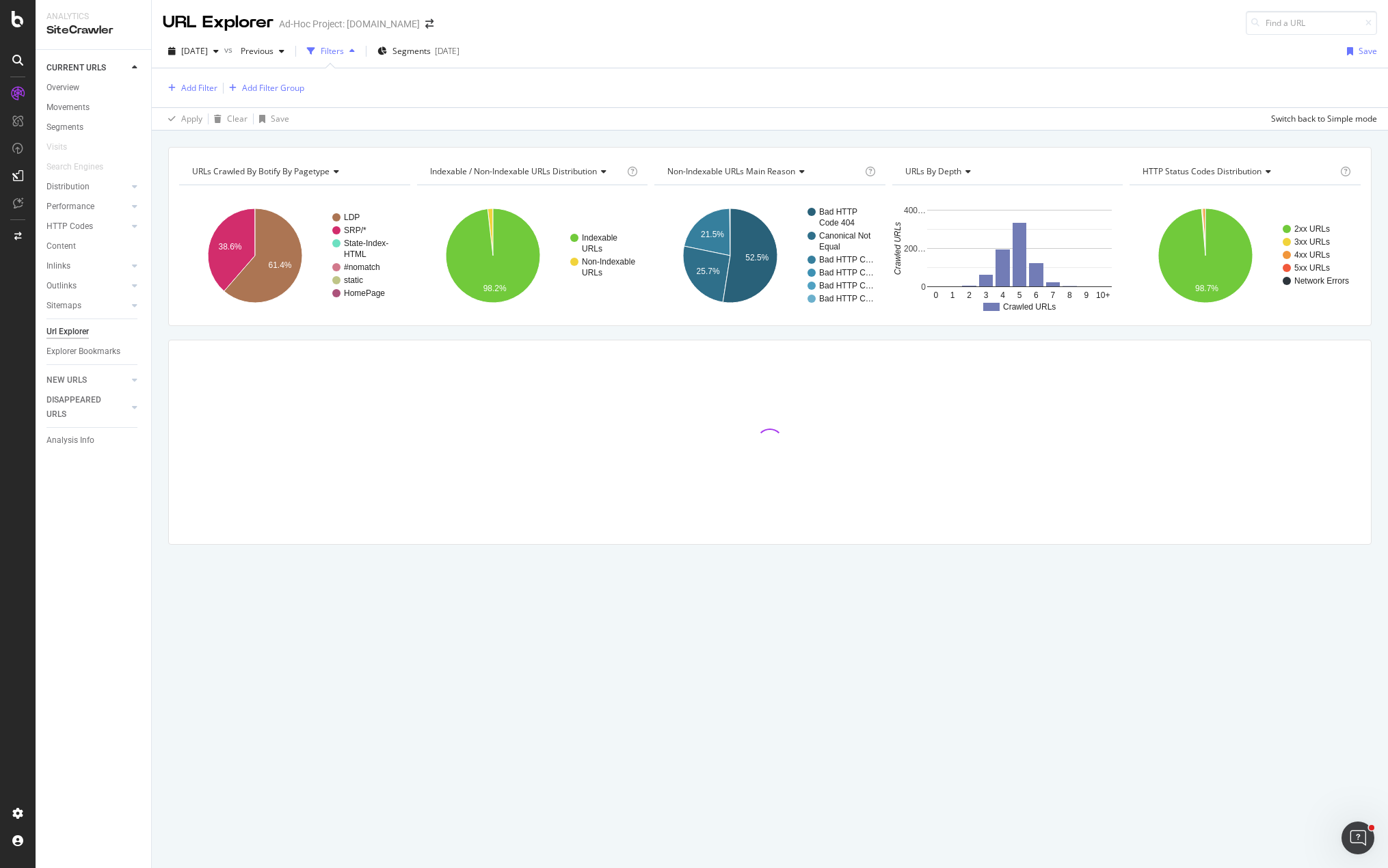
click at [635, 48] on div "[DATE] vs Previous Filters Segments [DATE] Save" at bounding box center [769, 54] width 1236 height 27
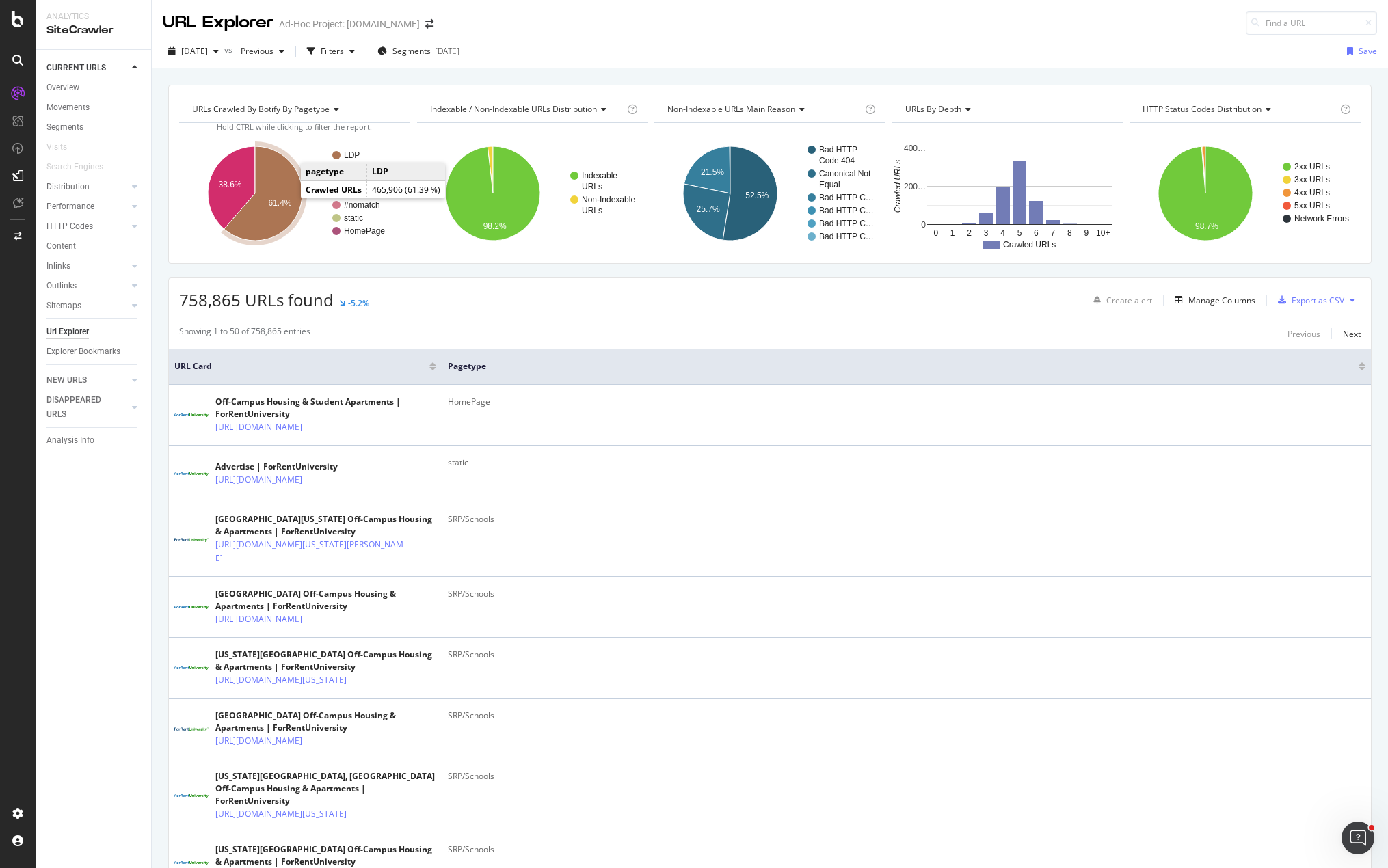
click at [273, 209] on icon "A chart." at bounding box center [263, 193] width 78 height 94
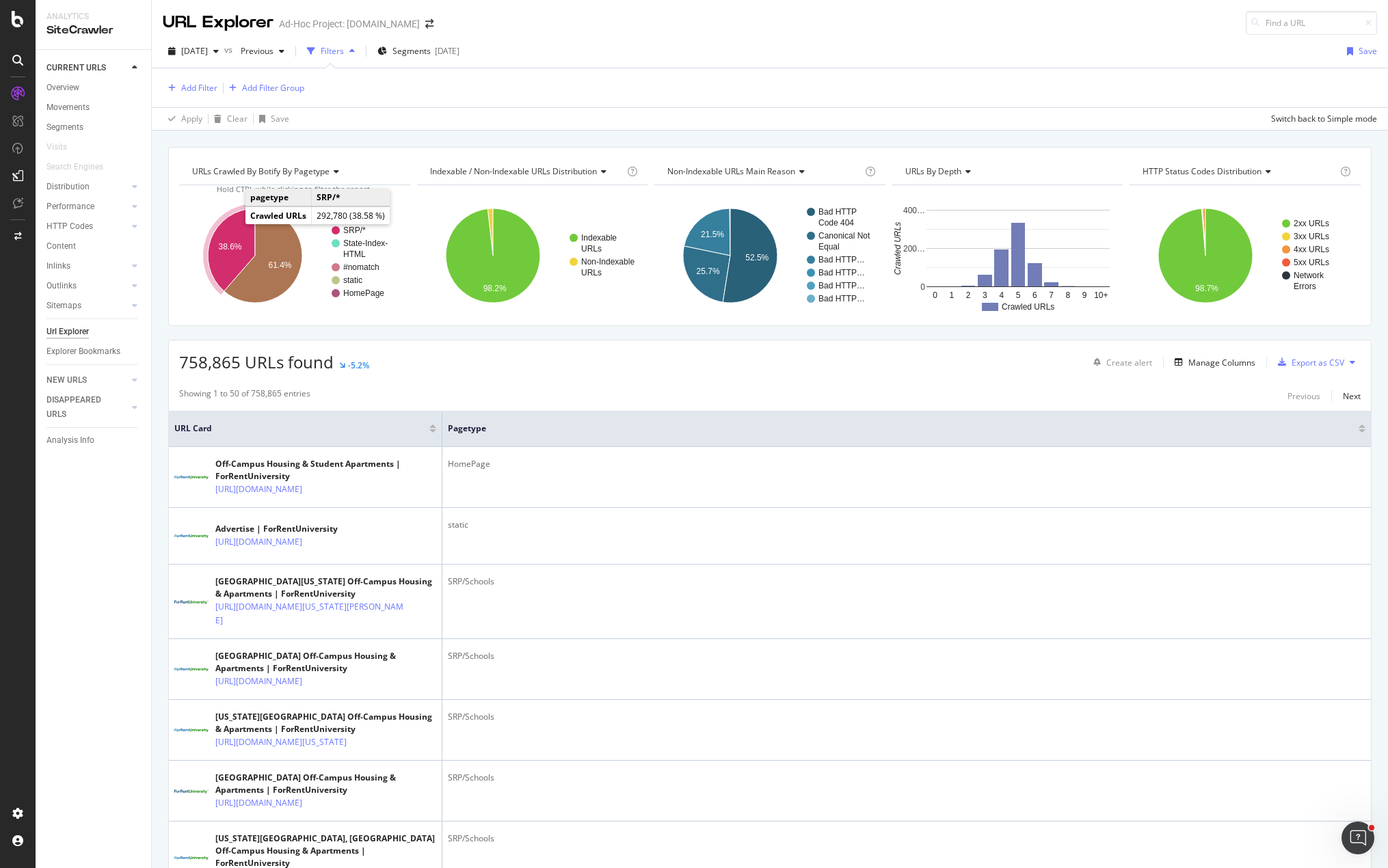
click at [236, 232] on icon "A chart." at bounding box center [232, 250] width 48 height 83
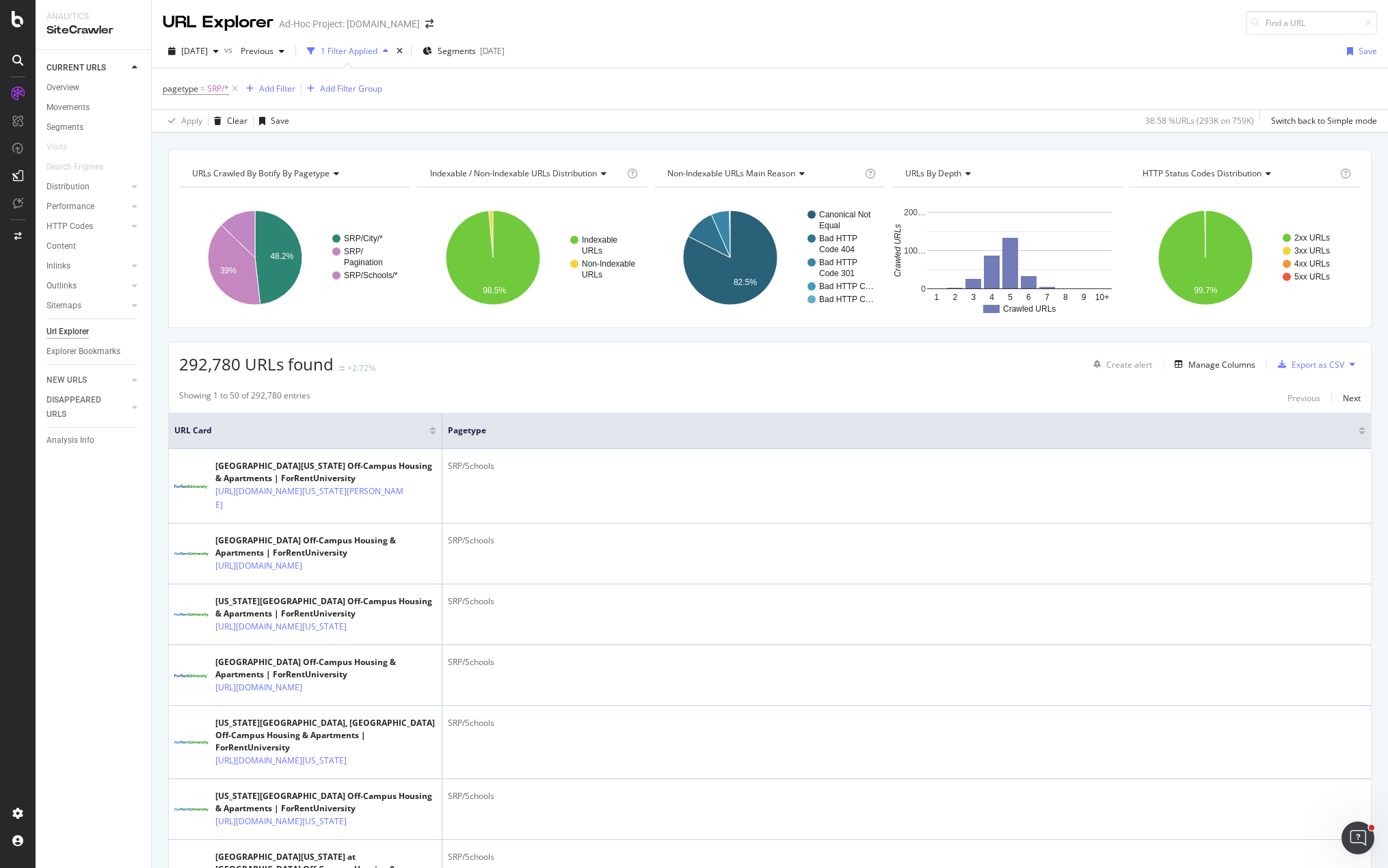
drag, startPoint x: 299, startPoint y: 360, endPoint x: 307, endPoint y: 352, distance: 11.3
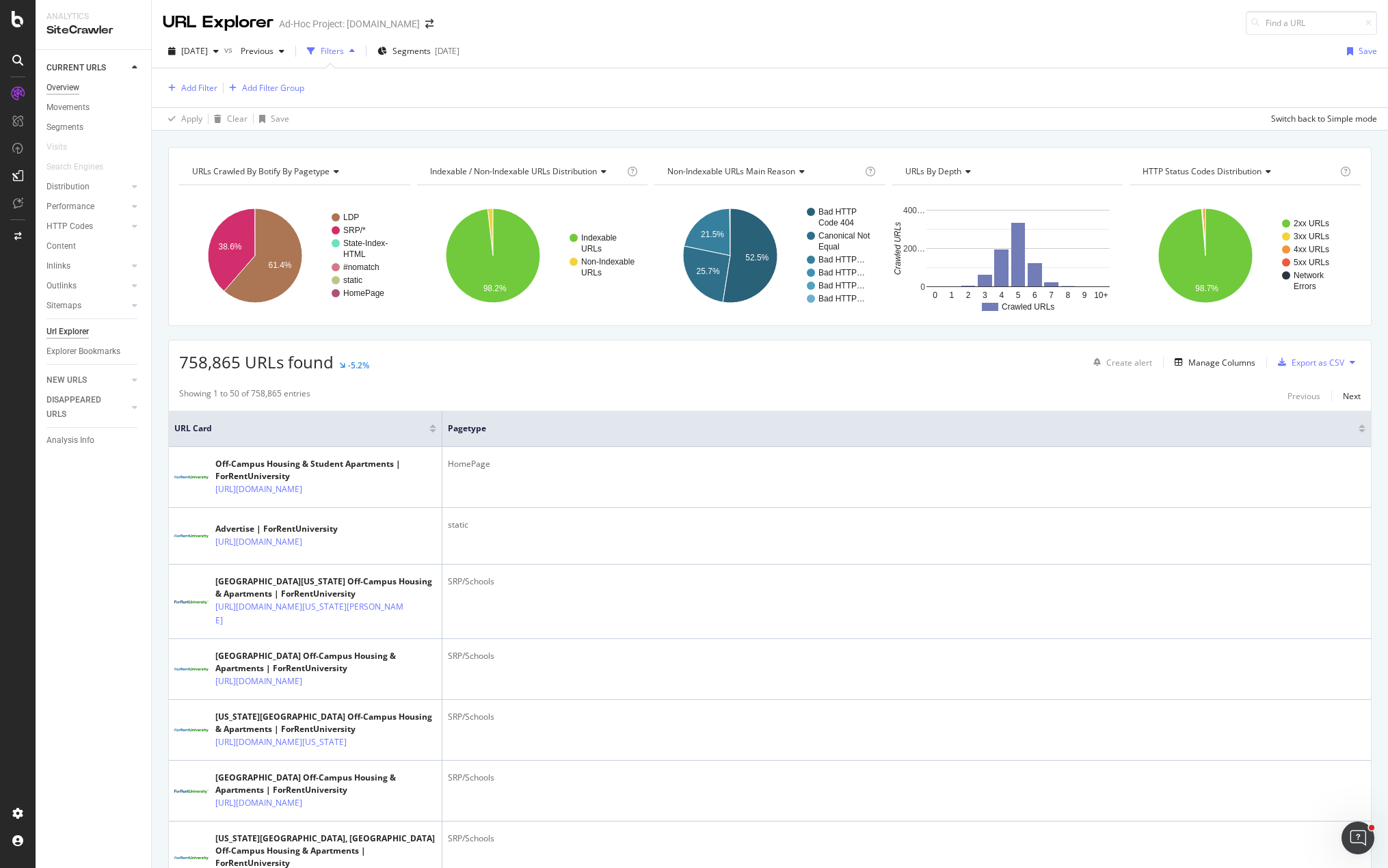
click at [73, 85] on div "Overview" at bounding box center [63, 88] width 33 height 14
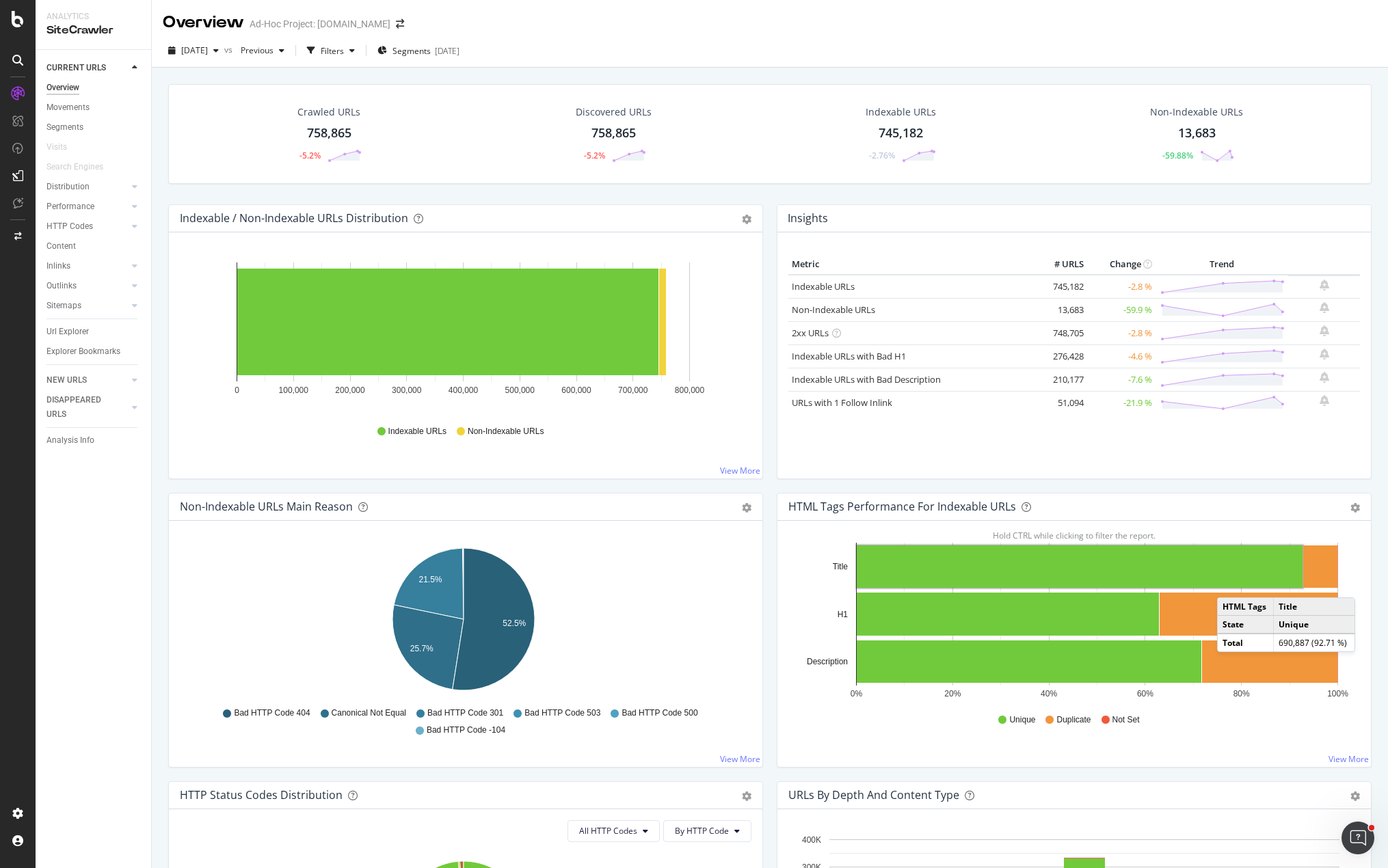
click at [753, 198] on div "Crawled URLs 758,865 -5.2% Discovered URLs 758,865 -5.2% Indexable URLs 745,182…" at bounding box center [769, 144] width 1217 height 121
click at [776, 226] on div "Insights Metric # URLS Change Trend Indexable URLs 745,182 -2.8 % Non-Indexable…" at bounding box center [1073, 342] width 595 height 275
